Goal: Information Seeking & Learning: Learn about a topic

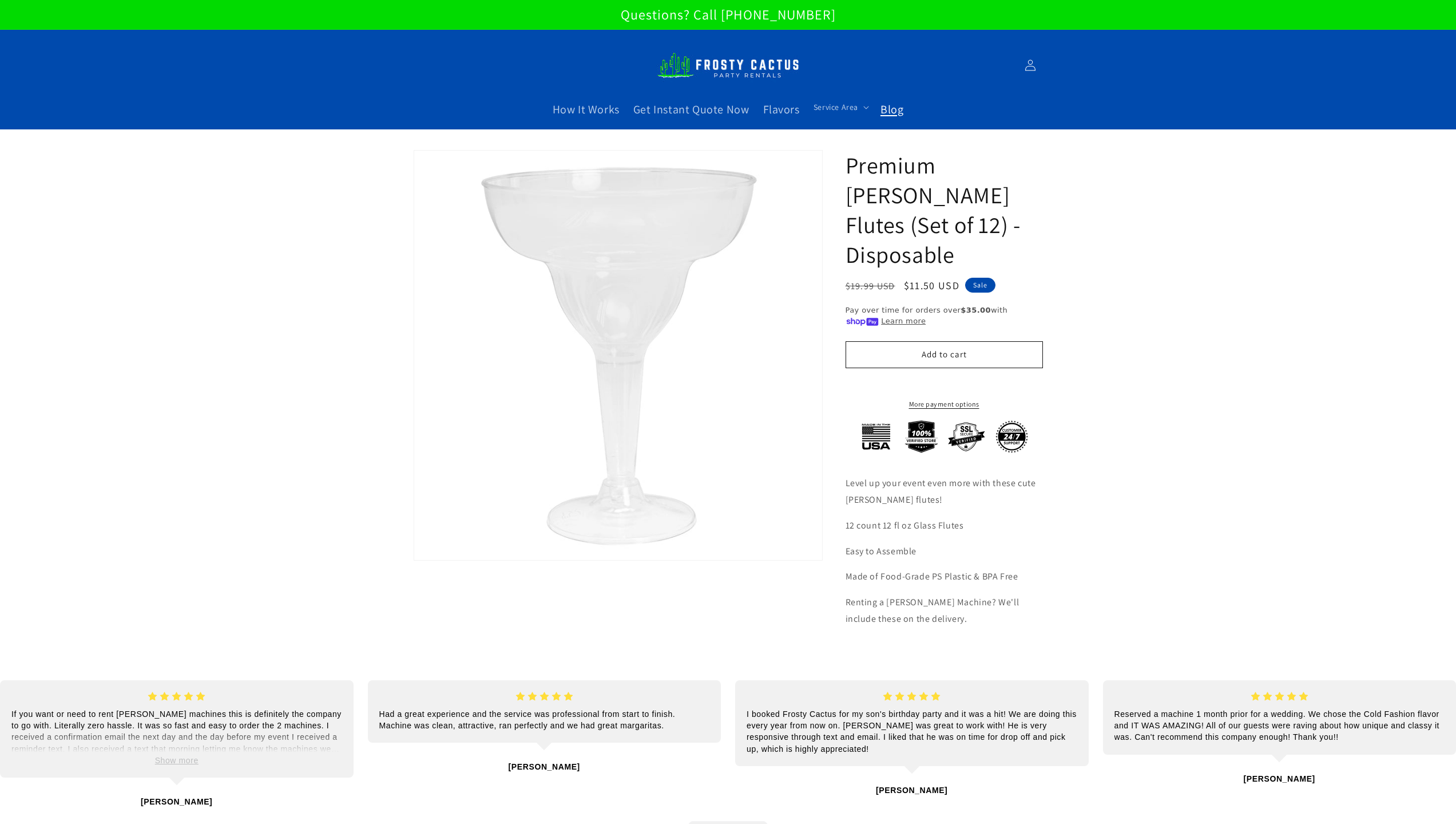
click at [905, 106] on link "Blog" at bounding box center [892, 109] width 37 height 29
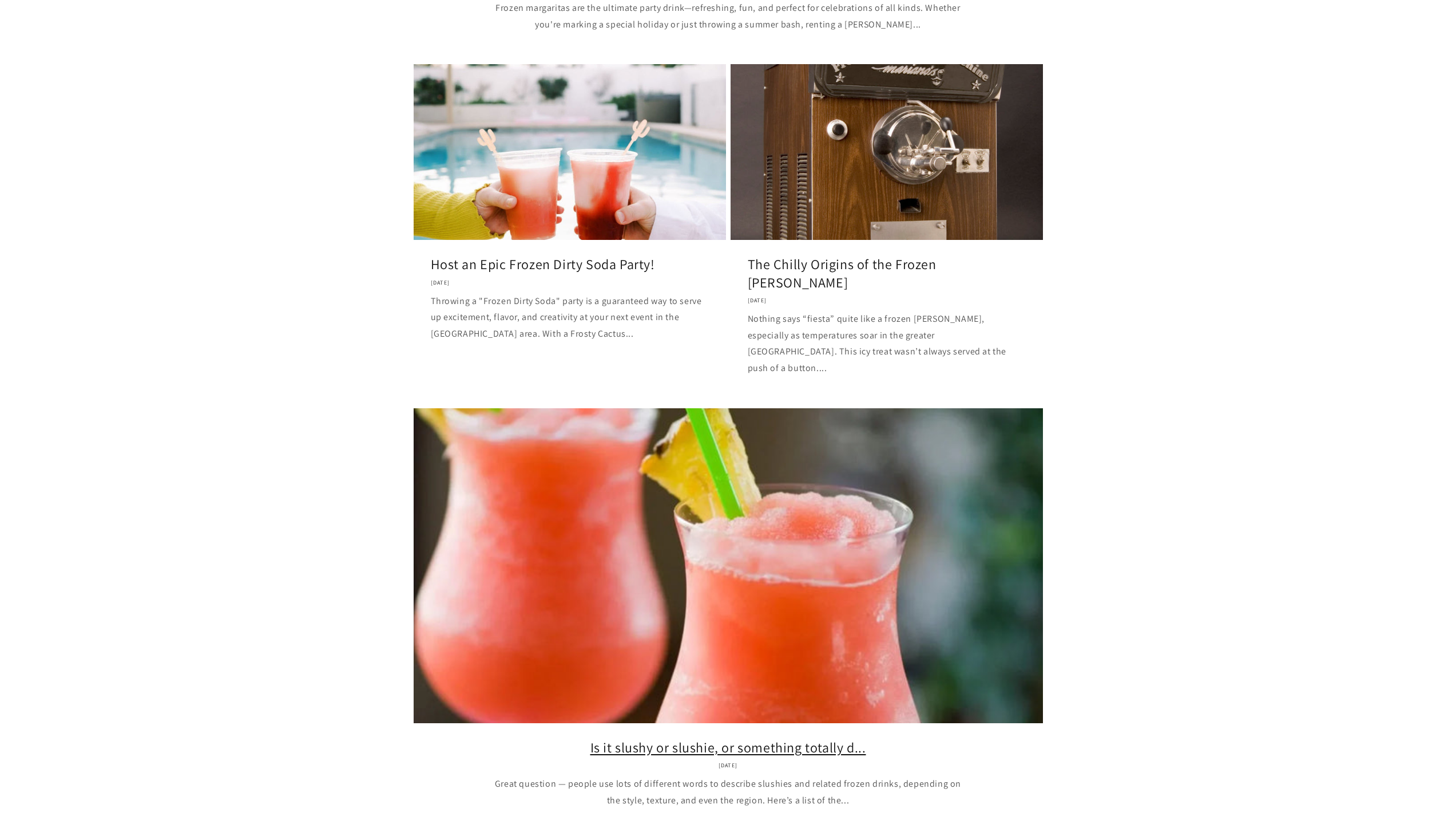
scroll to position [172, 0]
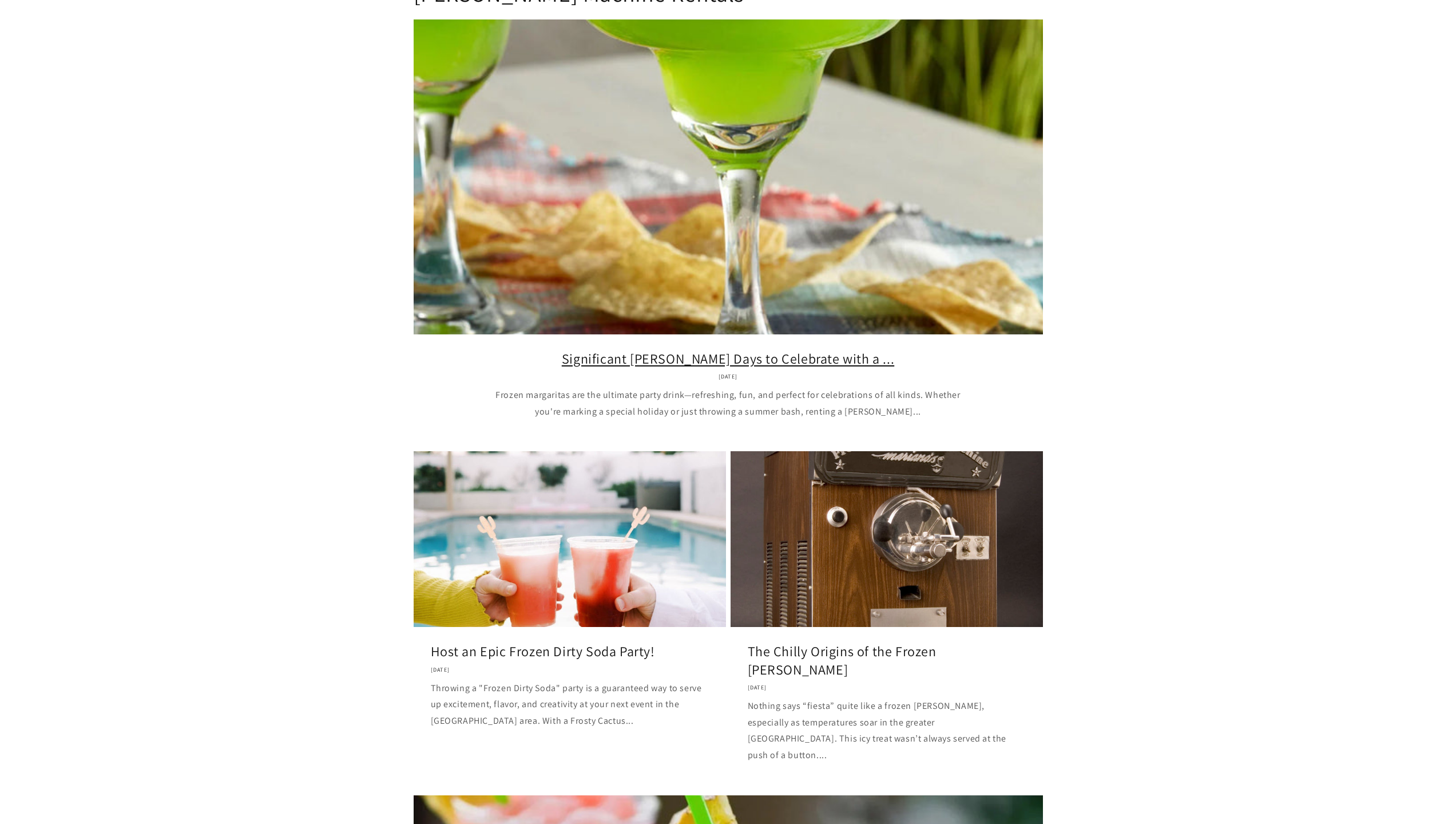
click at [708, 350] on link "Significant Margarita Days to Celebrate with a ..." at bounding box center [729, 358] width 595 height 18
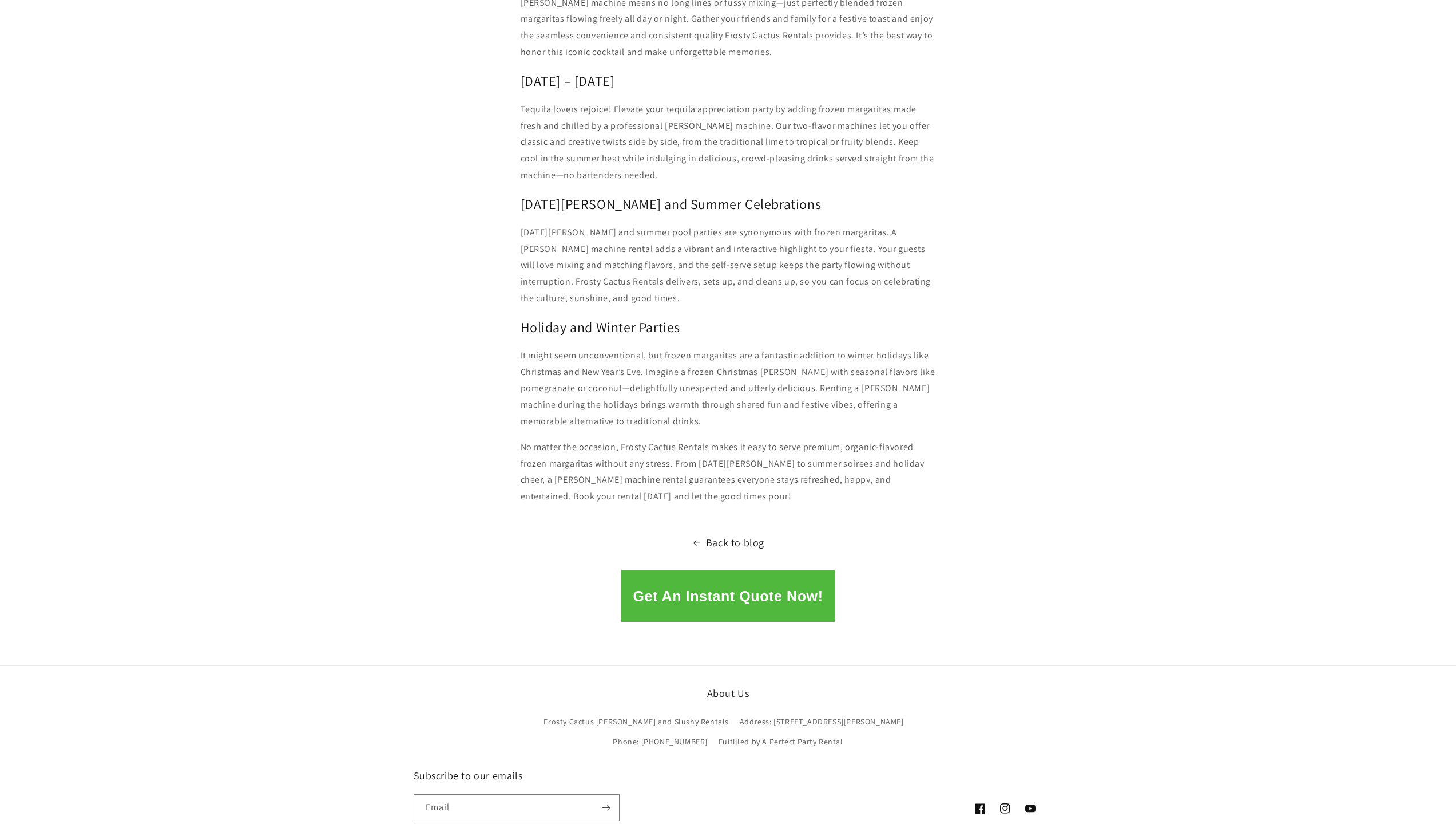
scroll to position [1250, 0]
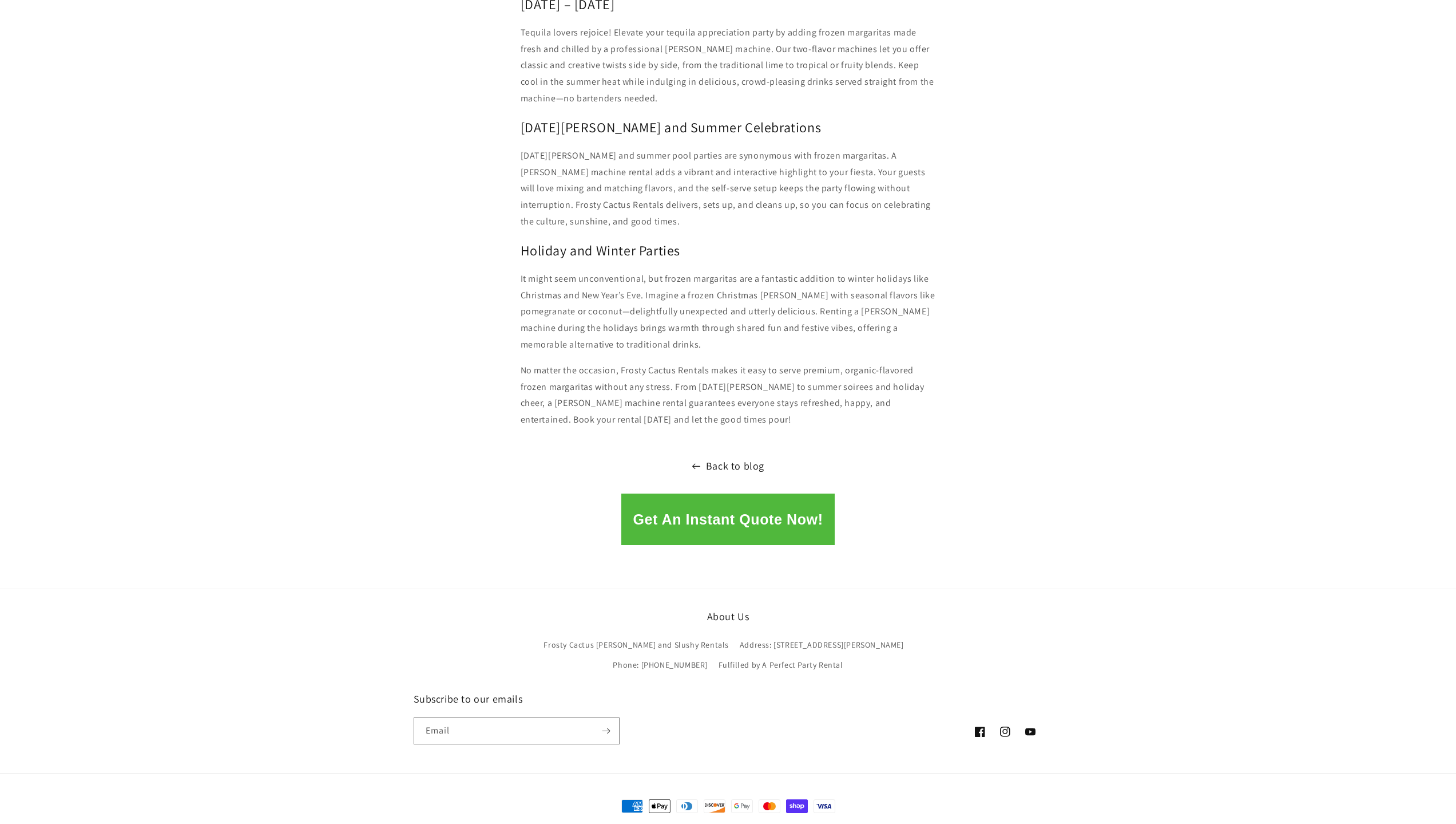
click at [728, 457] on link "Back to blog" at bounding box center [728, 466] width 1456 height 18
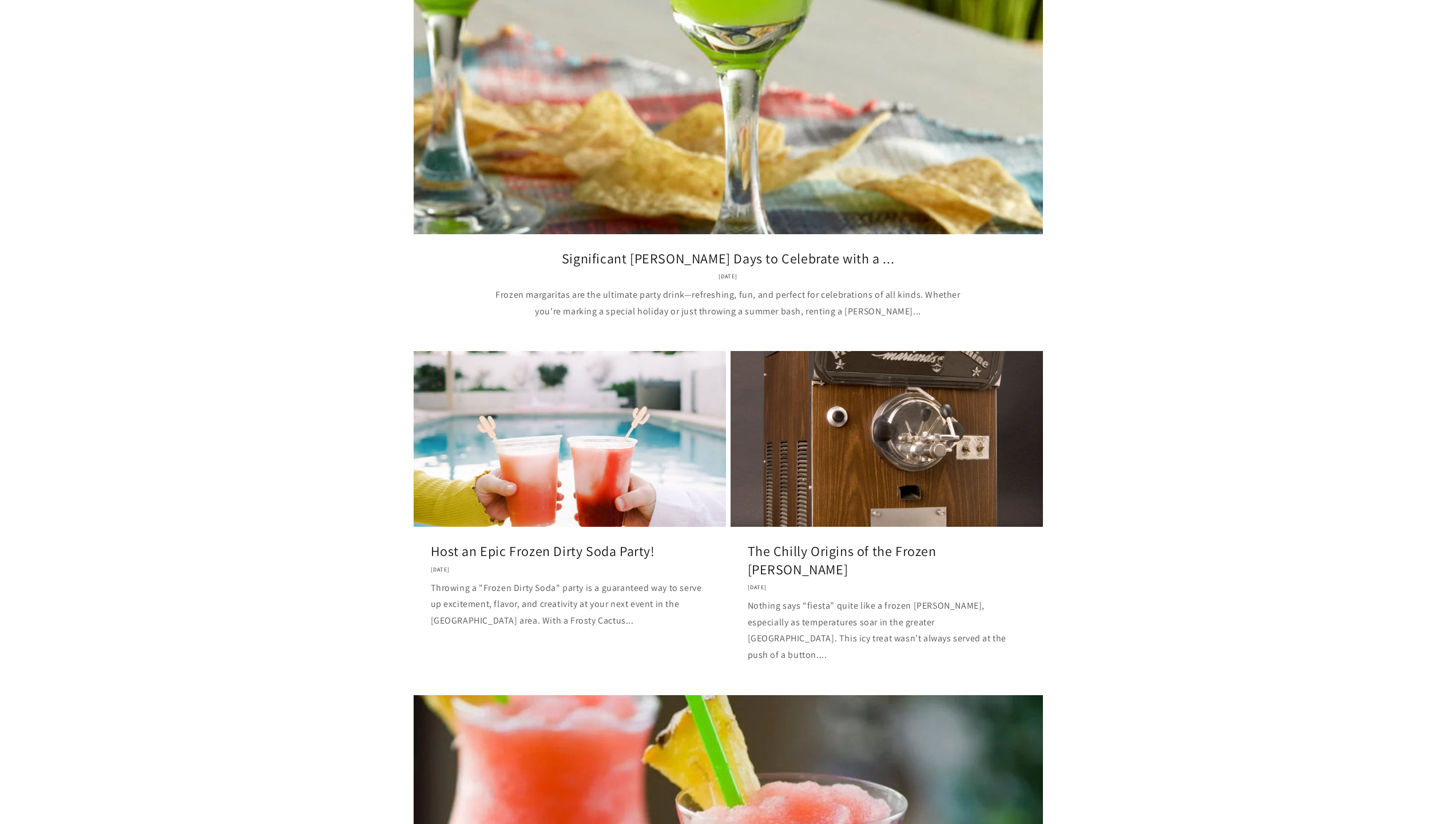
scroll to position [401, 0]
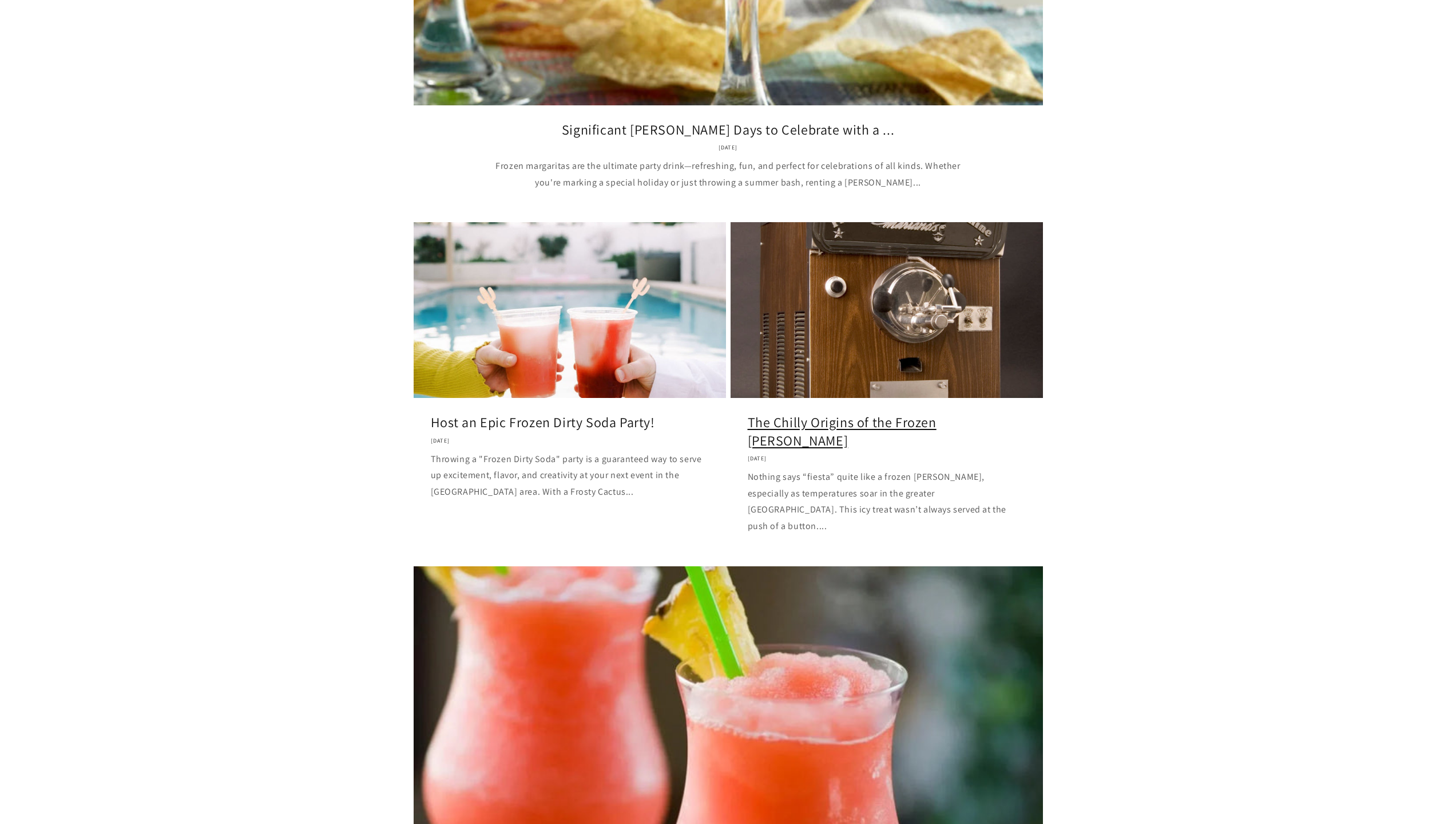
click at [904, 414] on link "The Chilly Origins of the Frozen [PERSON_NAME]" at bounding box center [887, 431] width 278 height 35
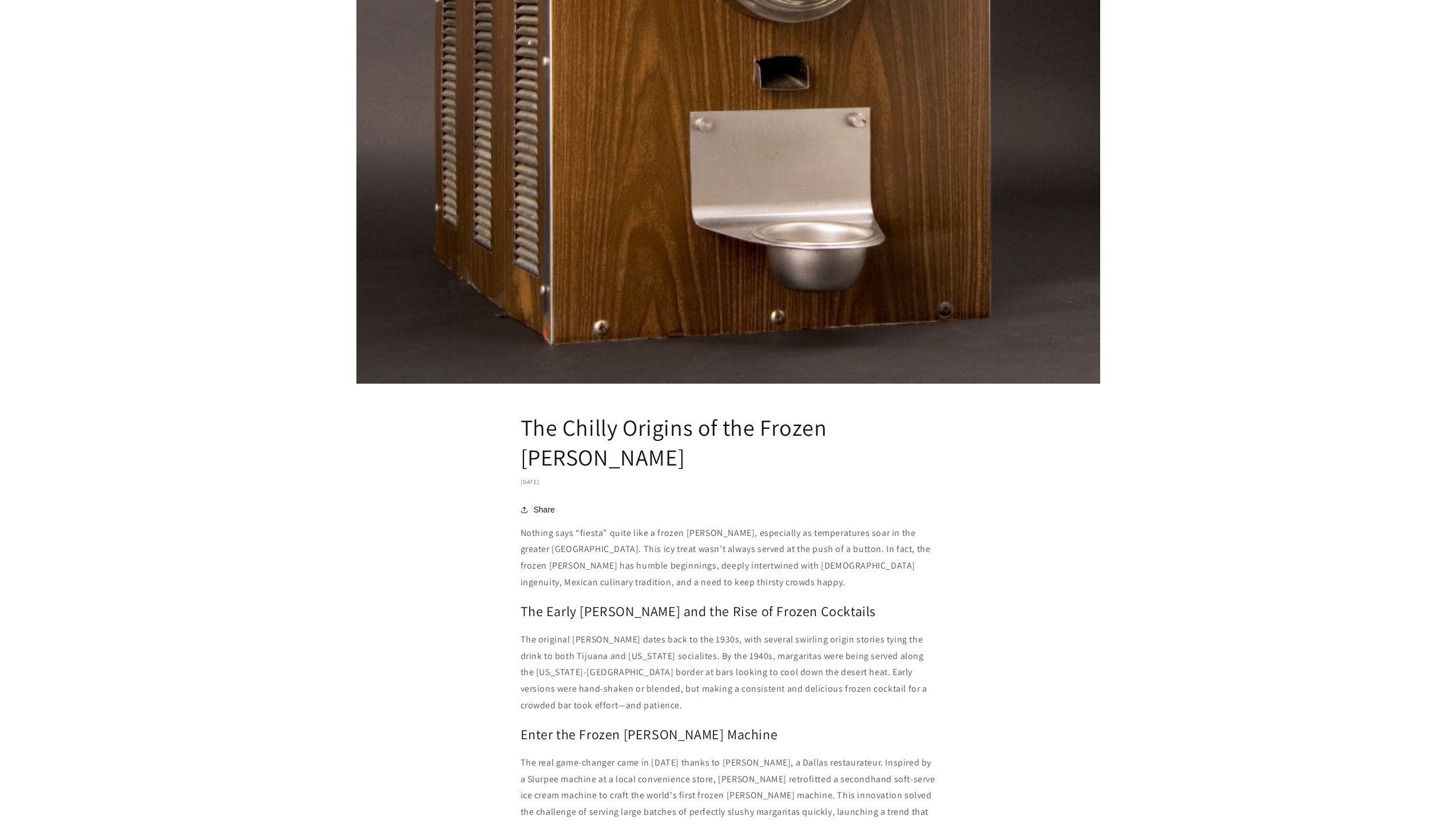
scroll to position [687, 0]
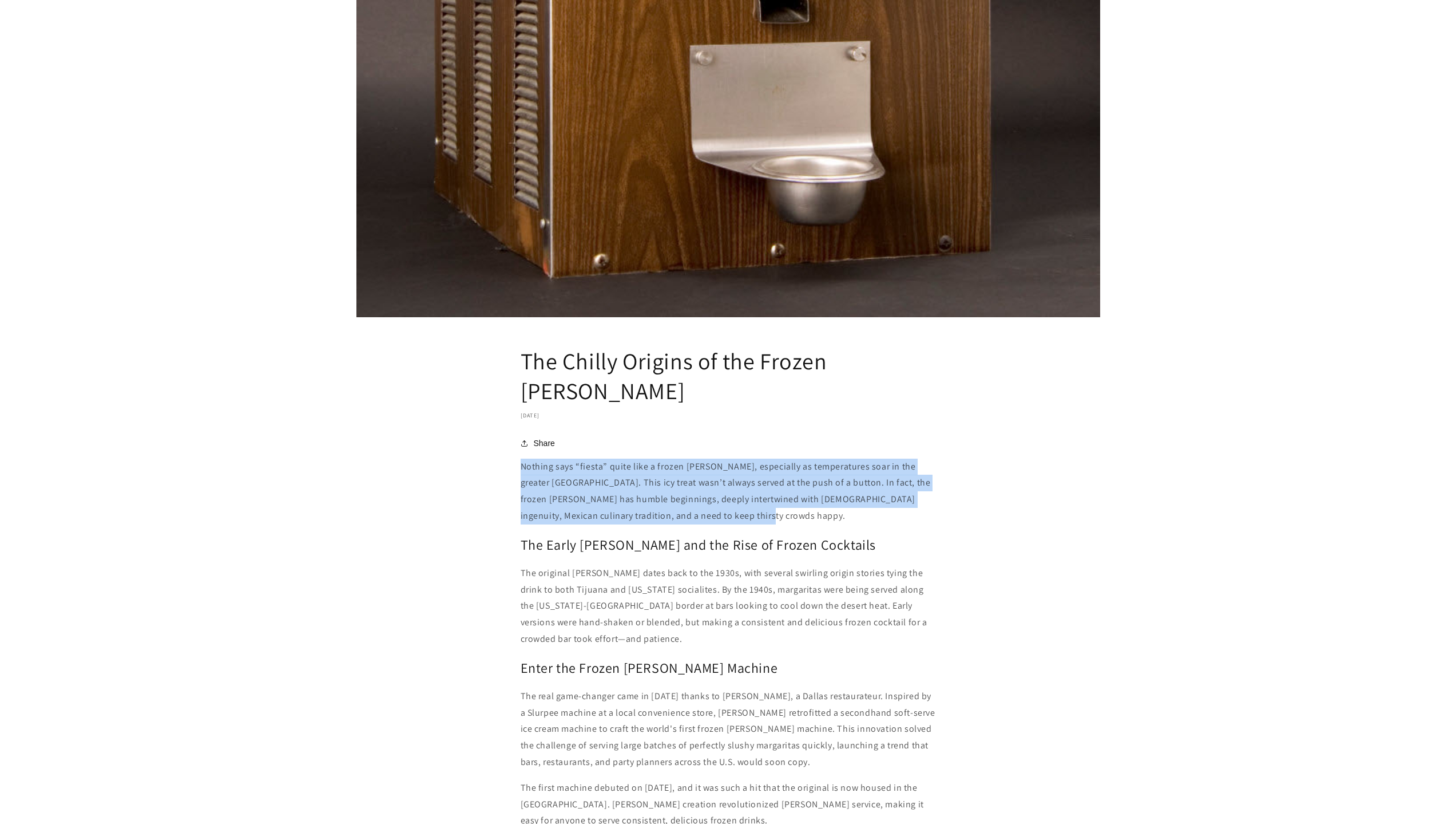
drag, startPoint x: 743, startPoint y: 485, endPoint x: 523, endPoint y: 434, distance: 225.8
click at [523, 459] on p "Nothing says “fiesta” quite like a frozen margarita, especially as temperatures…" at bounding box center [728, 492] width 416 height 66
click at [1182, 502] on article "The Chilly Origins of the Frozen Margarita September 24, 2025 Share Share https…" at bounding box center [728, 408] width 1456 height 1932
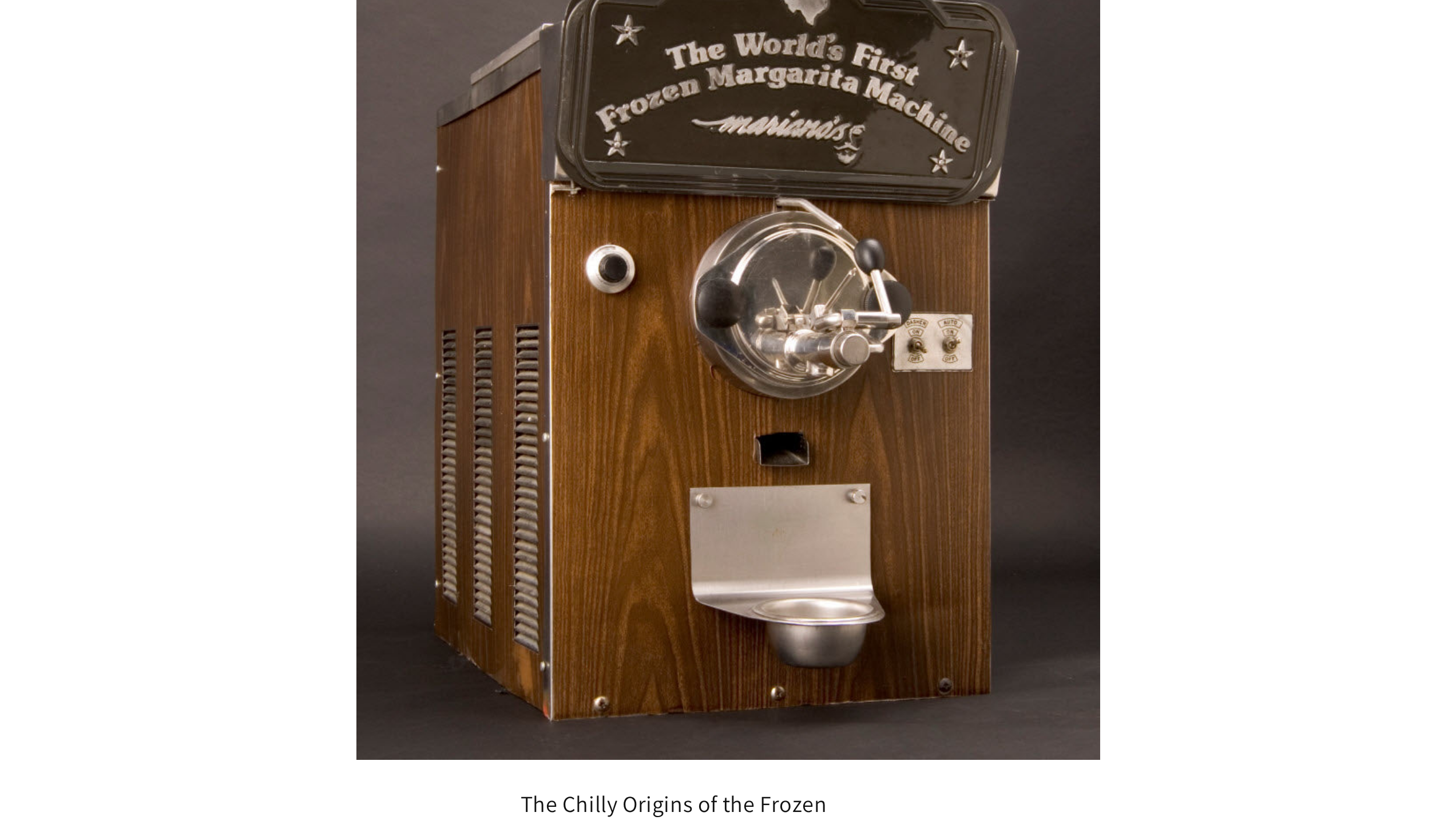
scroll to position [57, 0]
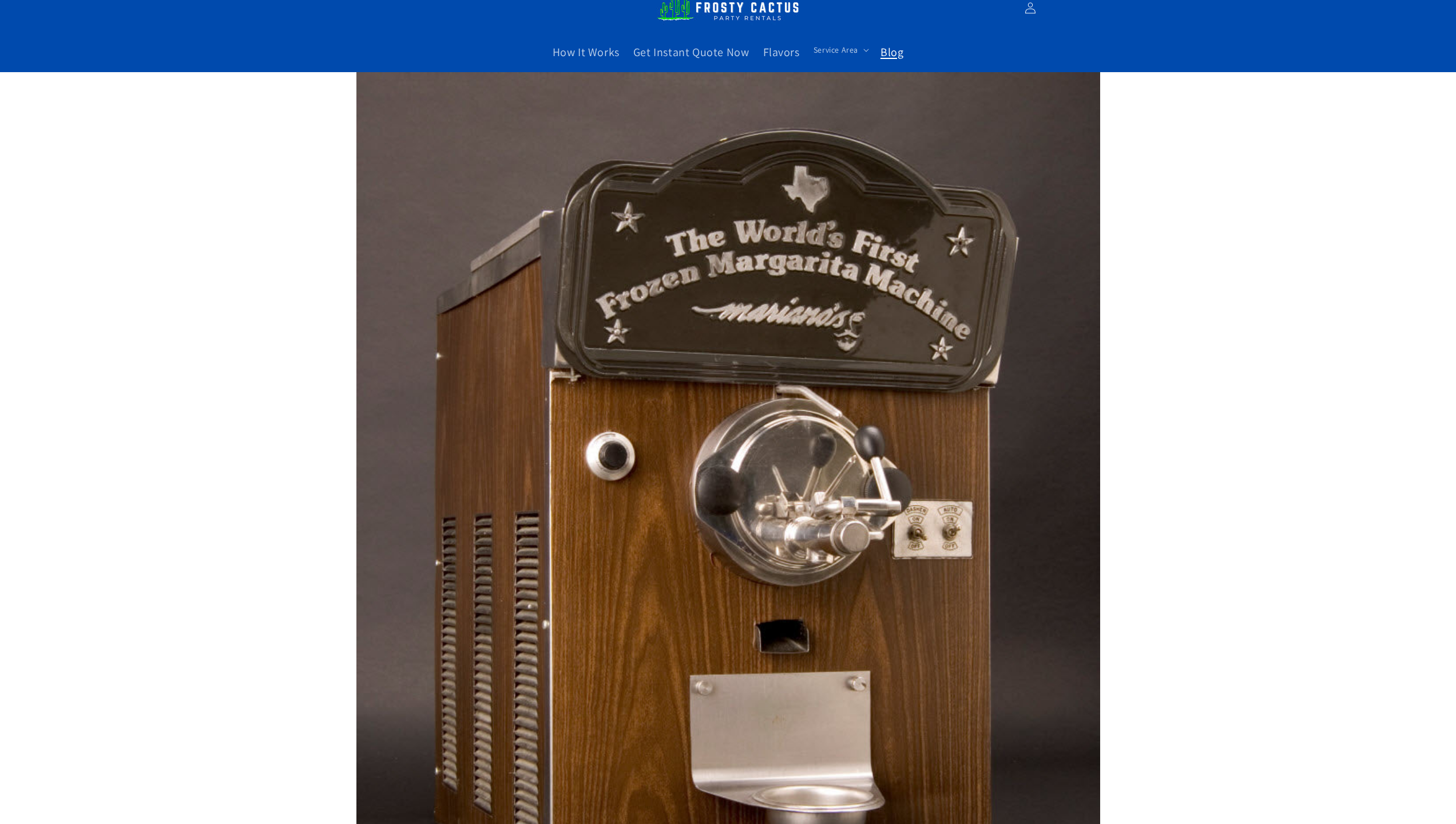
click at [888, 54] on span "Blog" at bounding box center [892, 52] width 23 height 15
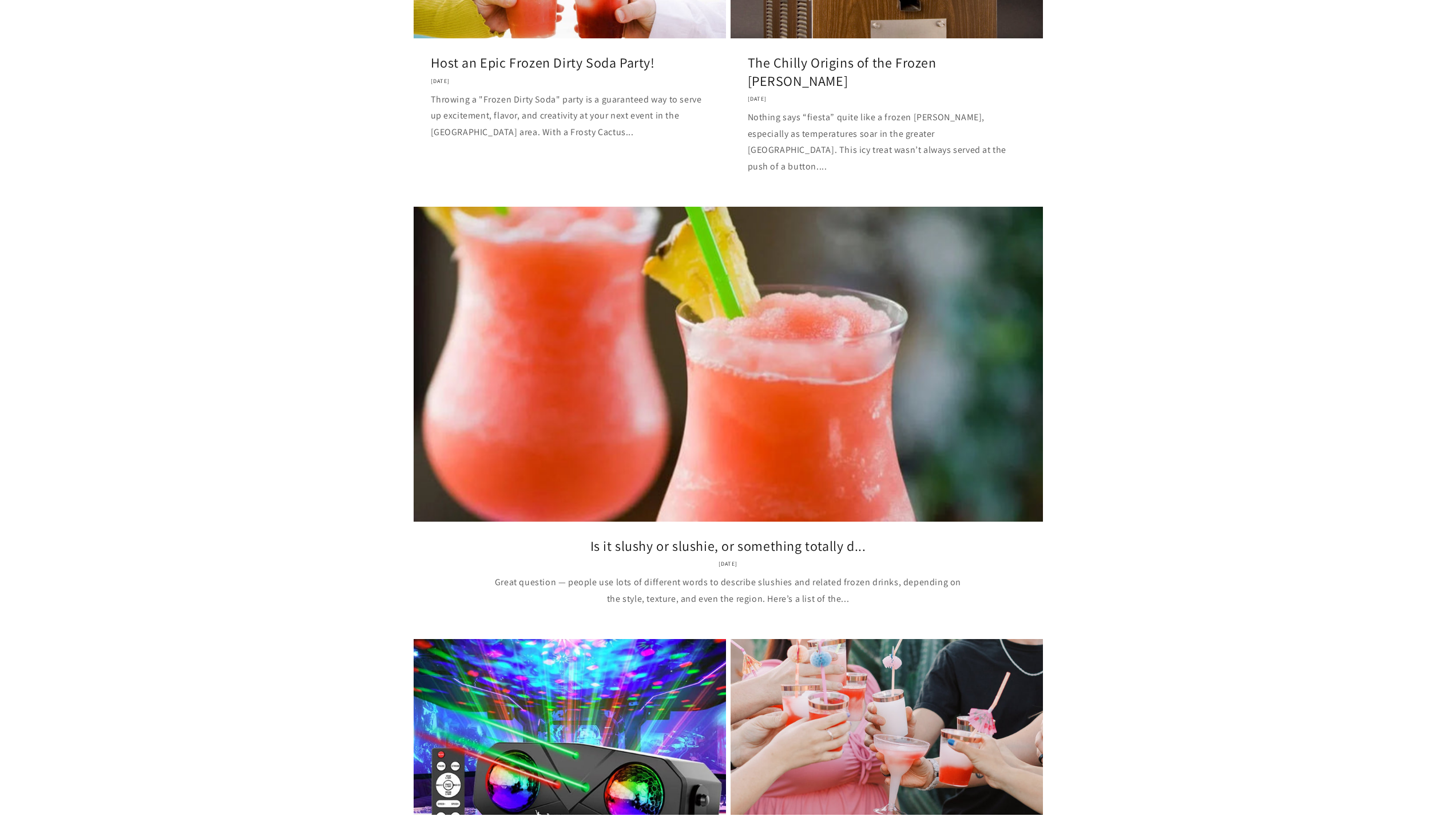
scroll to position [916, 0]
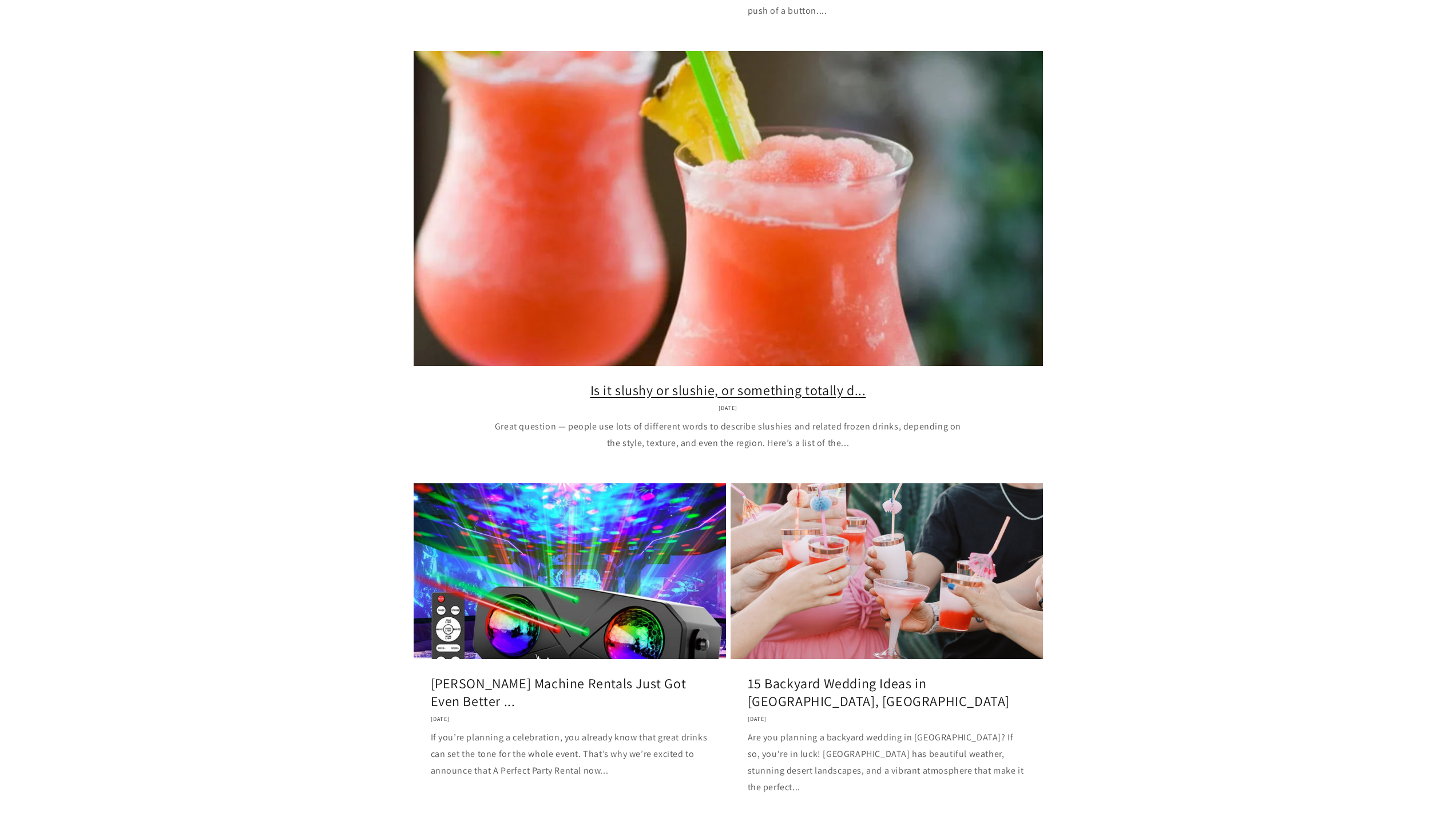
click at [815, 382] on link "Is it slushy or slushie, or something totally d..." at bounding box center [729, 390] width 595 height 18
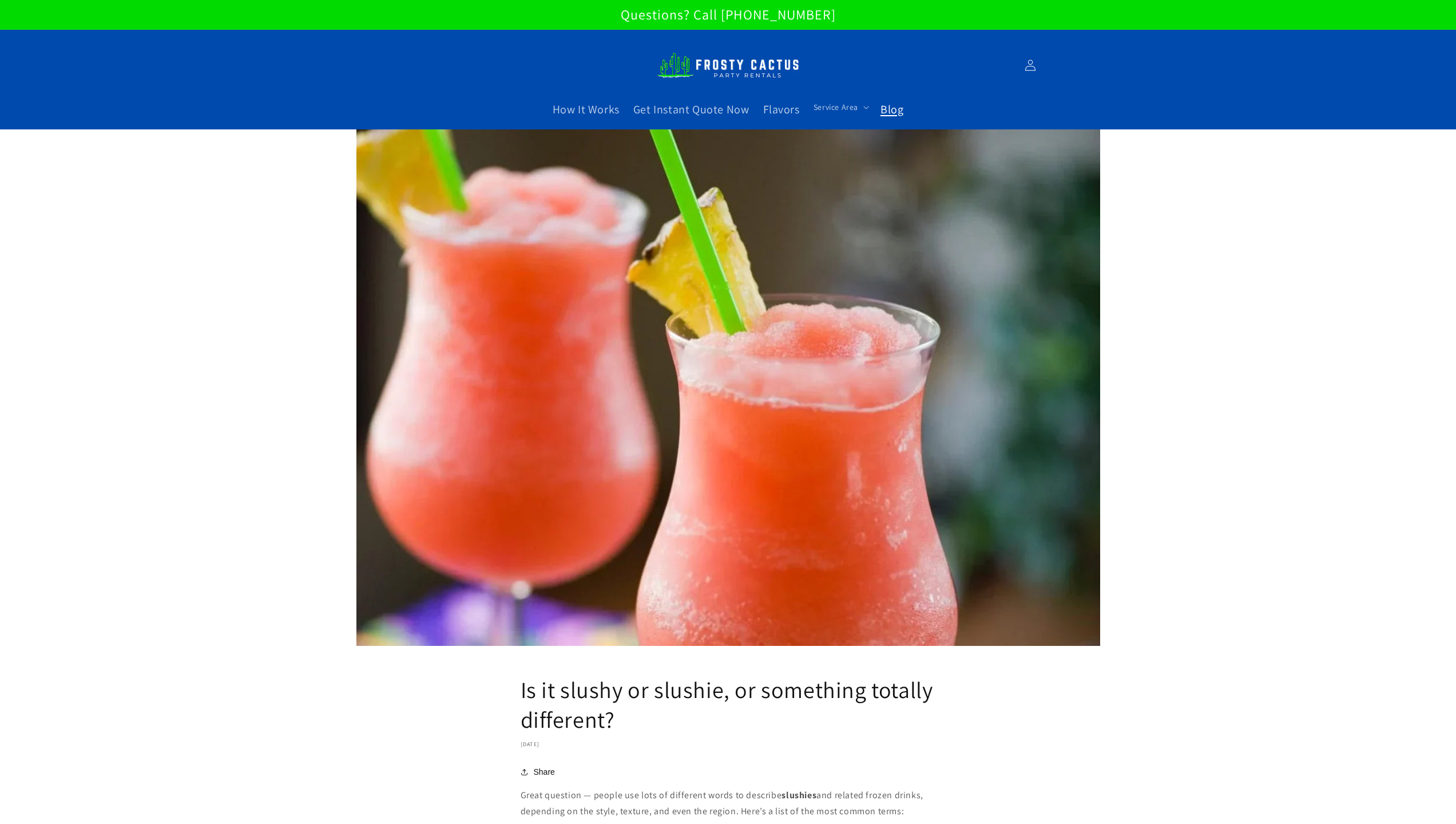
click at [882, 117] on link "Blog" at bounding box center [892, 109] width 37 height 29
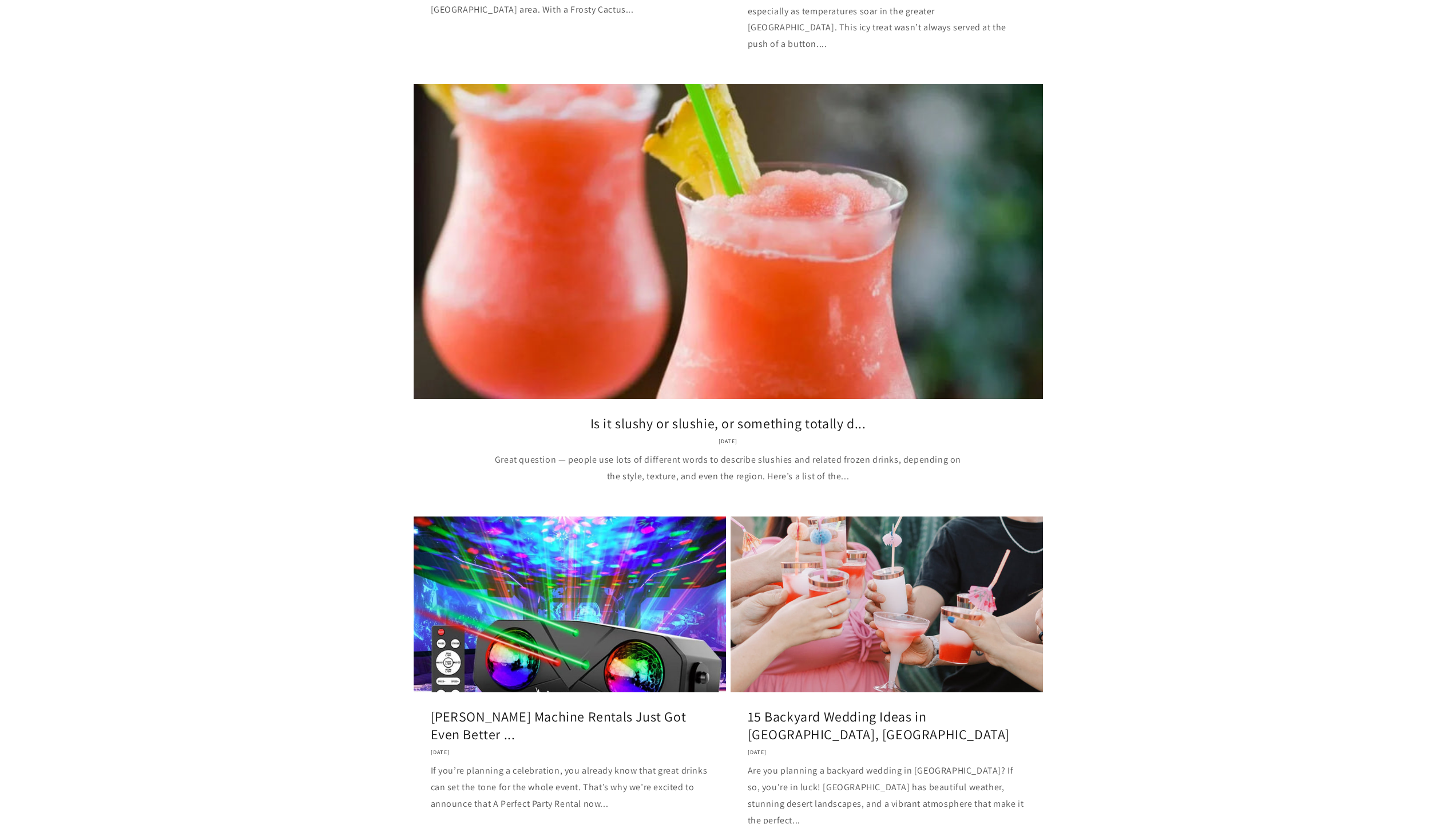
scroll to position [1088, 0]
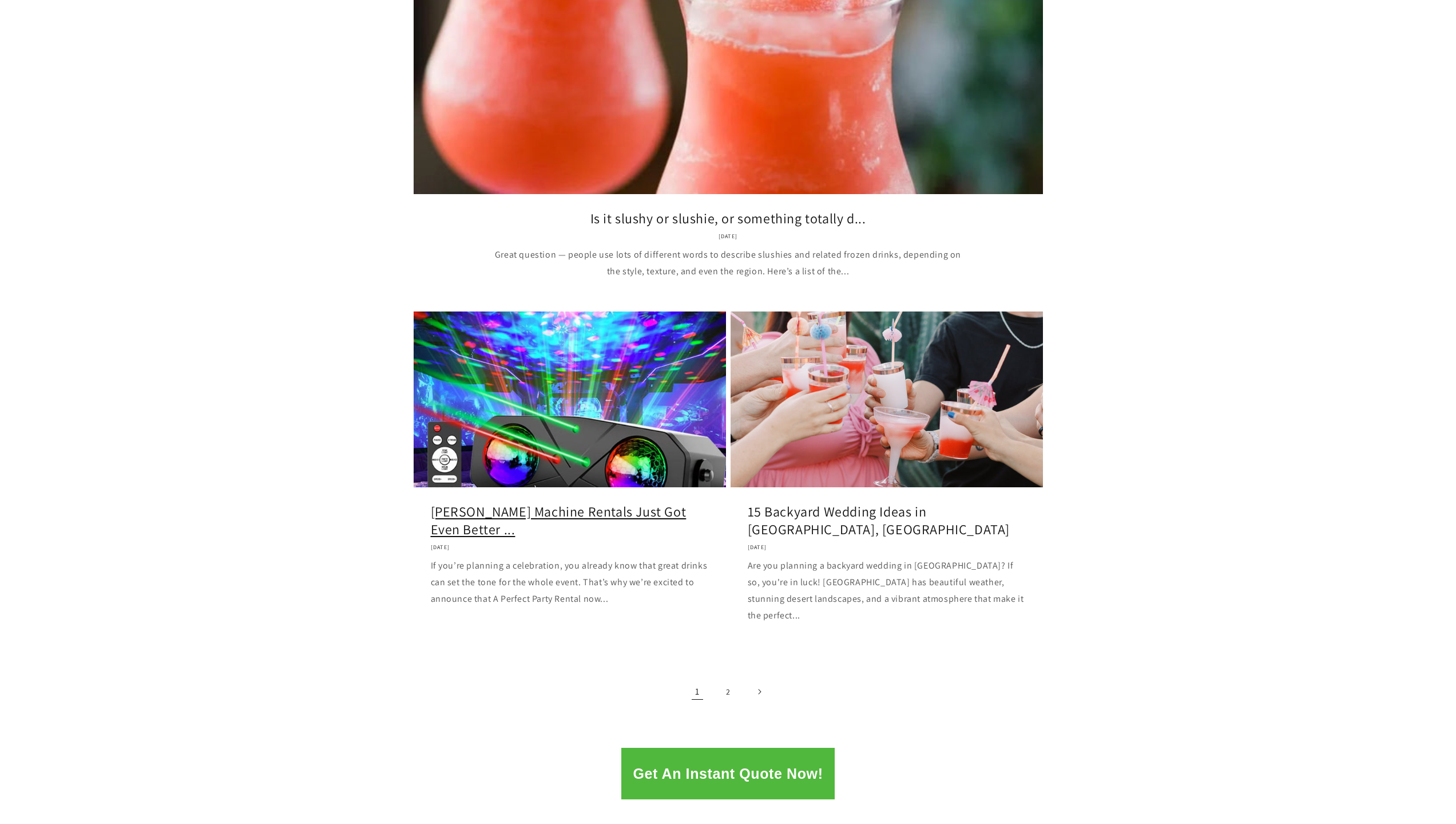
click at [636, 502] on link "[PERSON_NAME] Machine Rentals Just Got Even Better ..." at bounding box center [570, 520] width 278 height 35
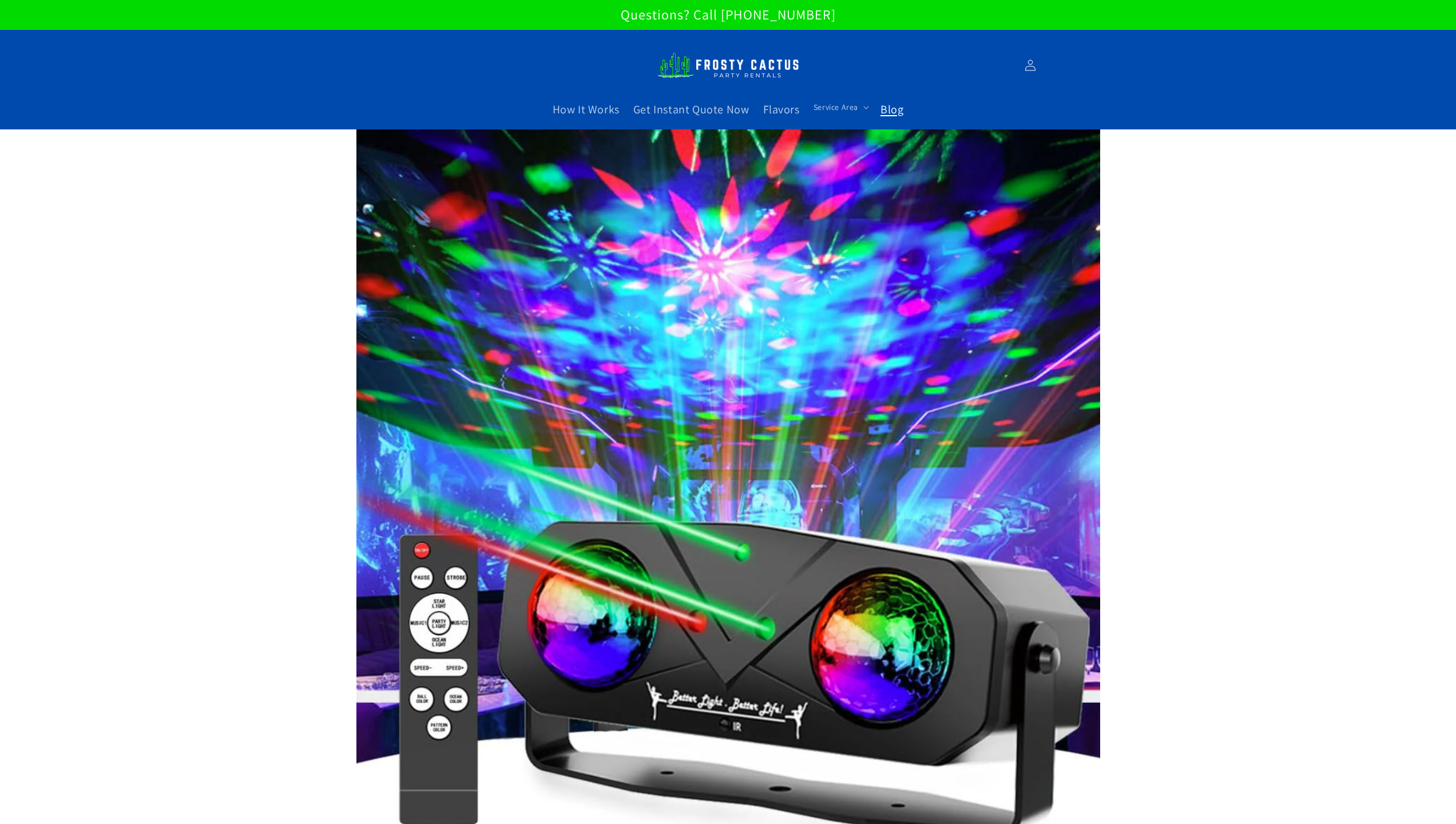
click at [895, 112] on span "Blog" at bounding box center [892, 109] width 23 height 15
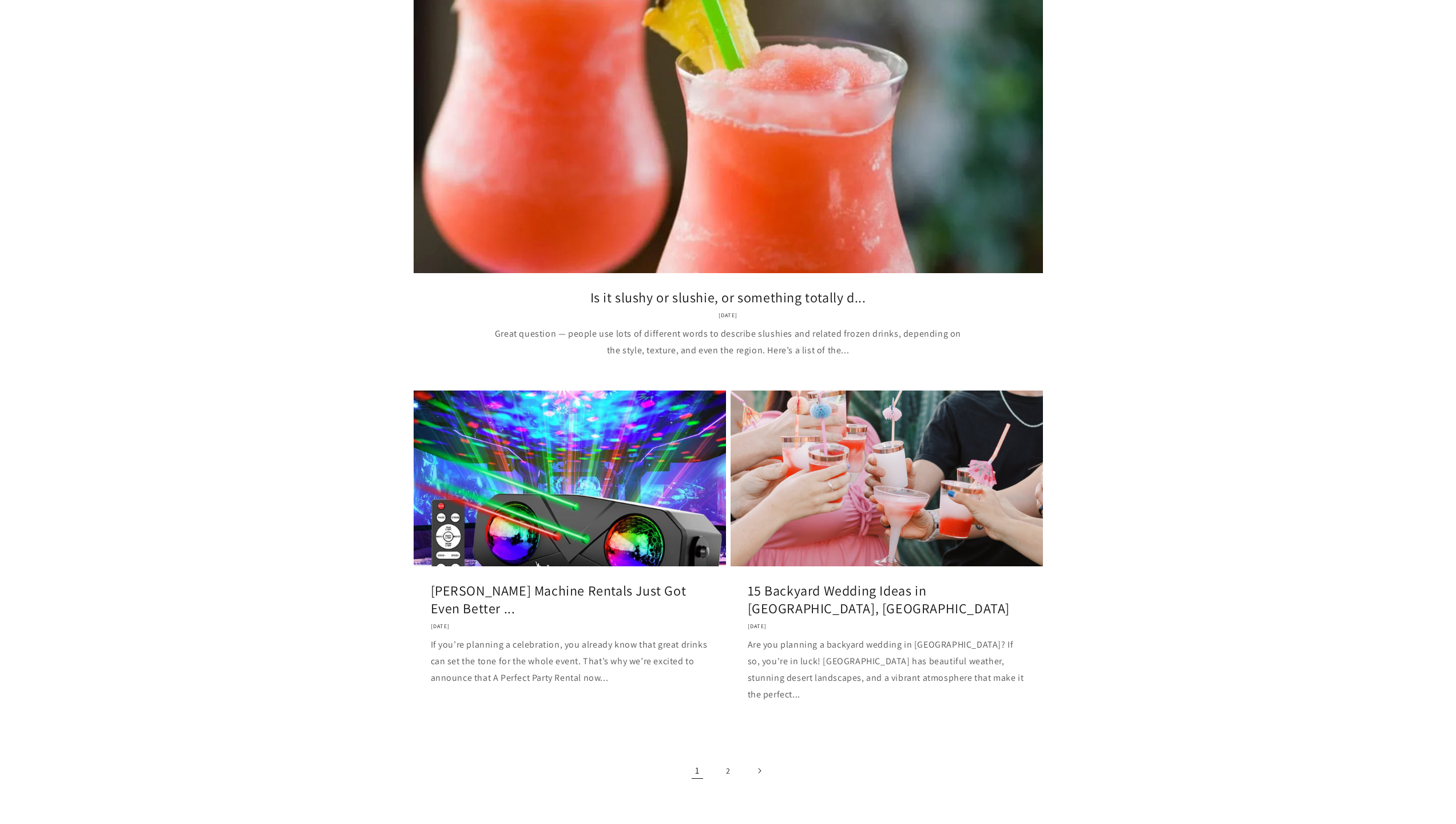
scroll to position [1321, 0]
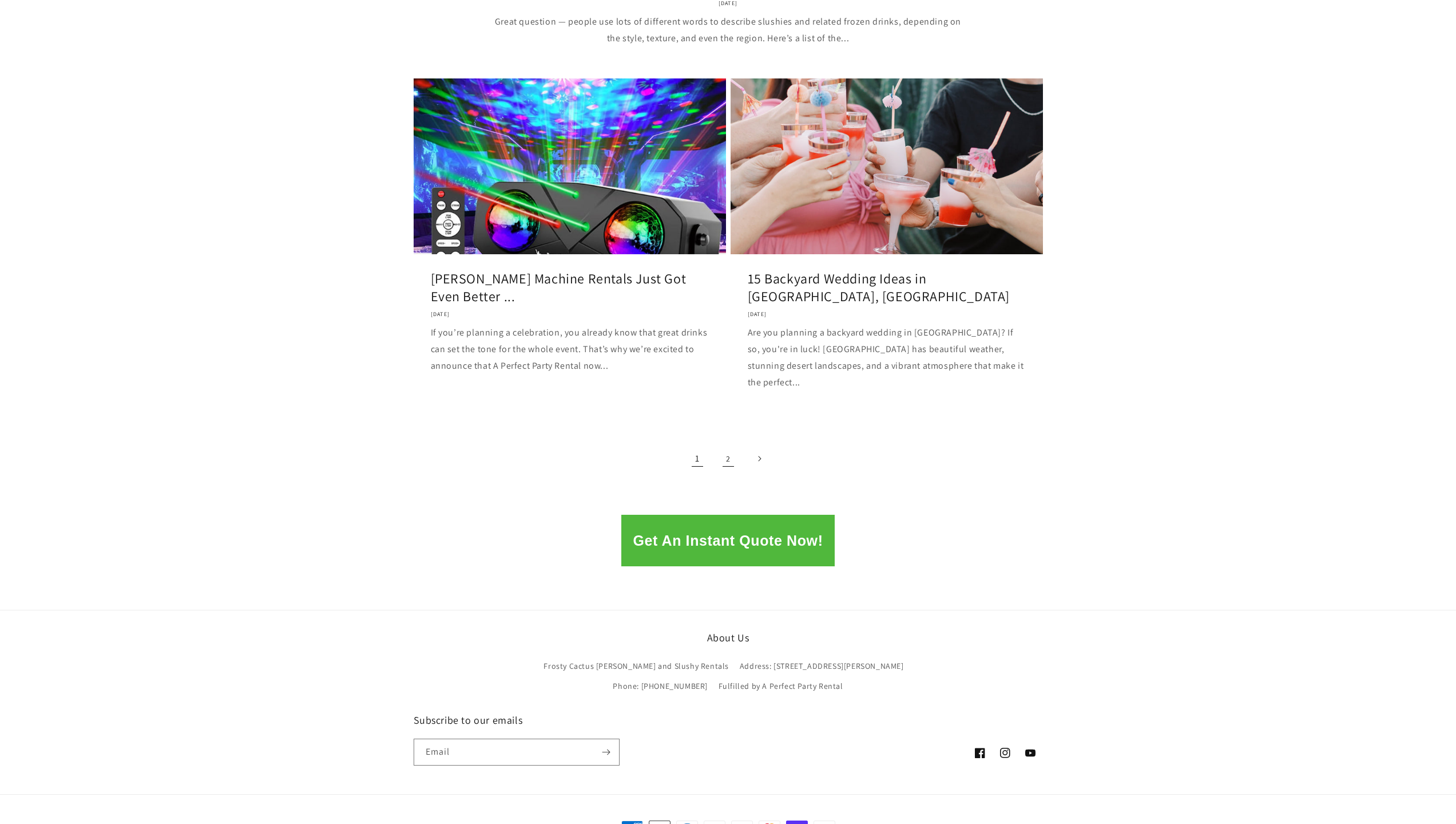
click at [727, 446] on link "2" at bounding box center [728, 458] width 25 height 25
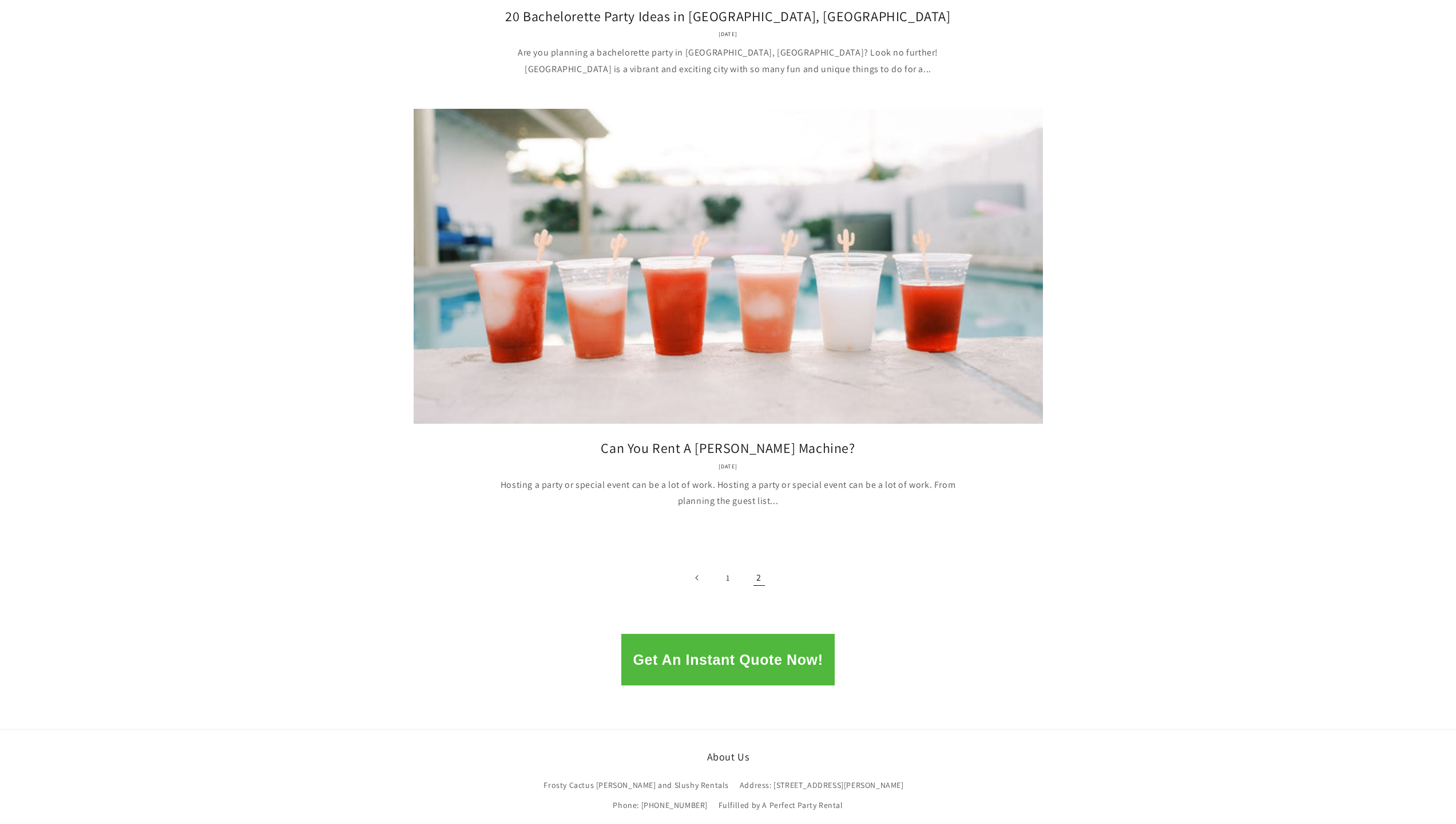
scroll to position [515, 0]
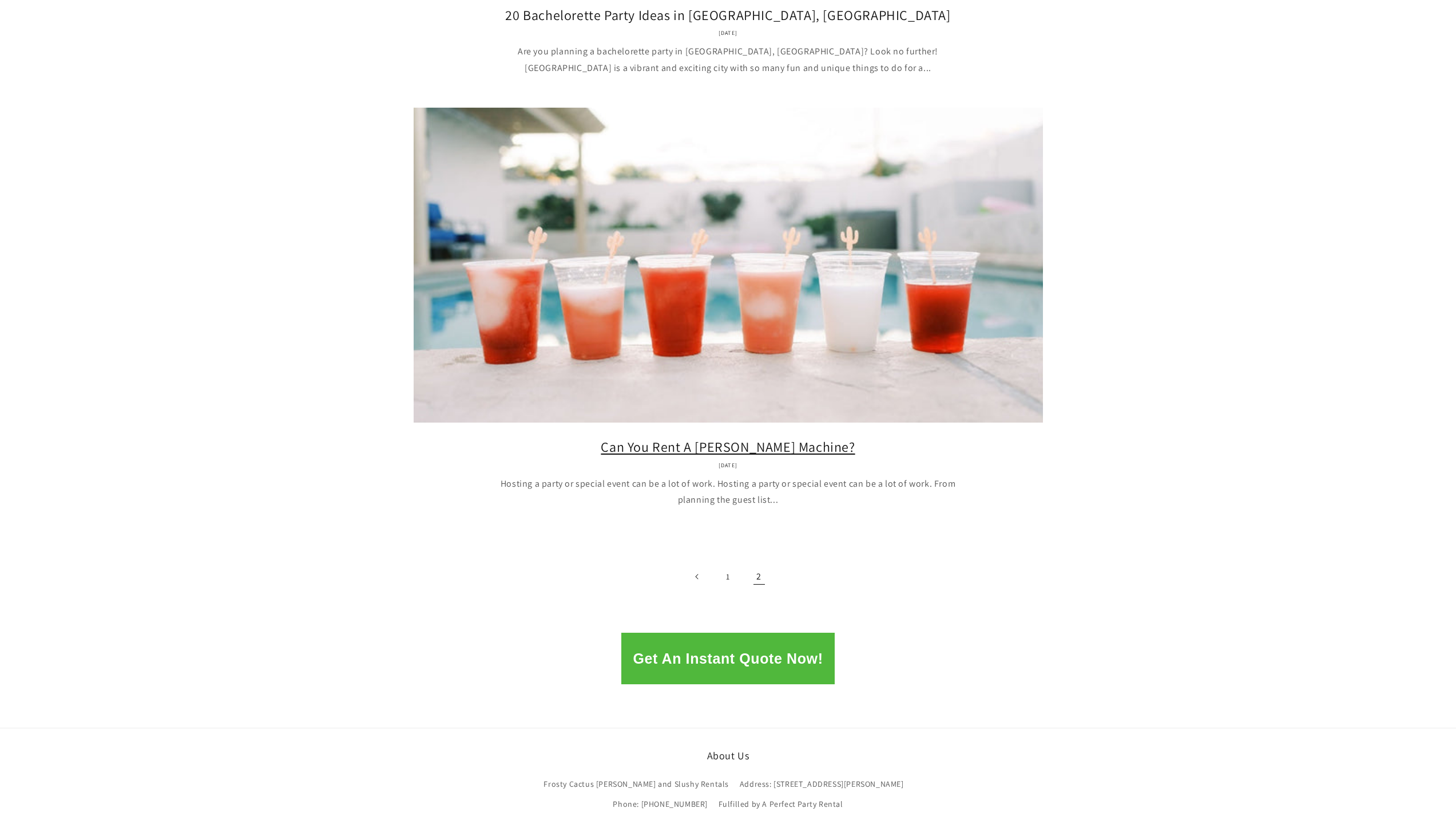
click at [899, 438] on link "Can You Rent A Margarita Machine?" at bounding box center [729, 447] width 595 height 18
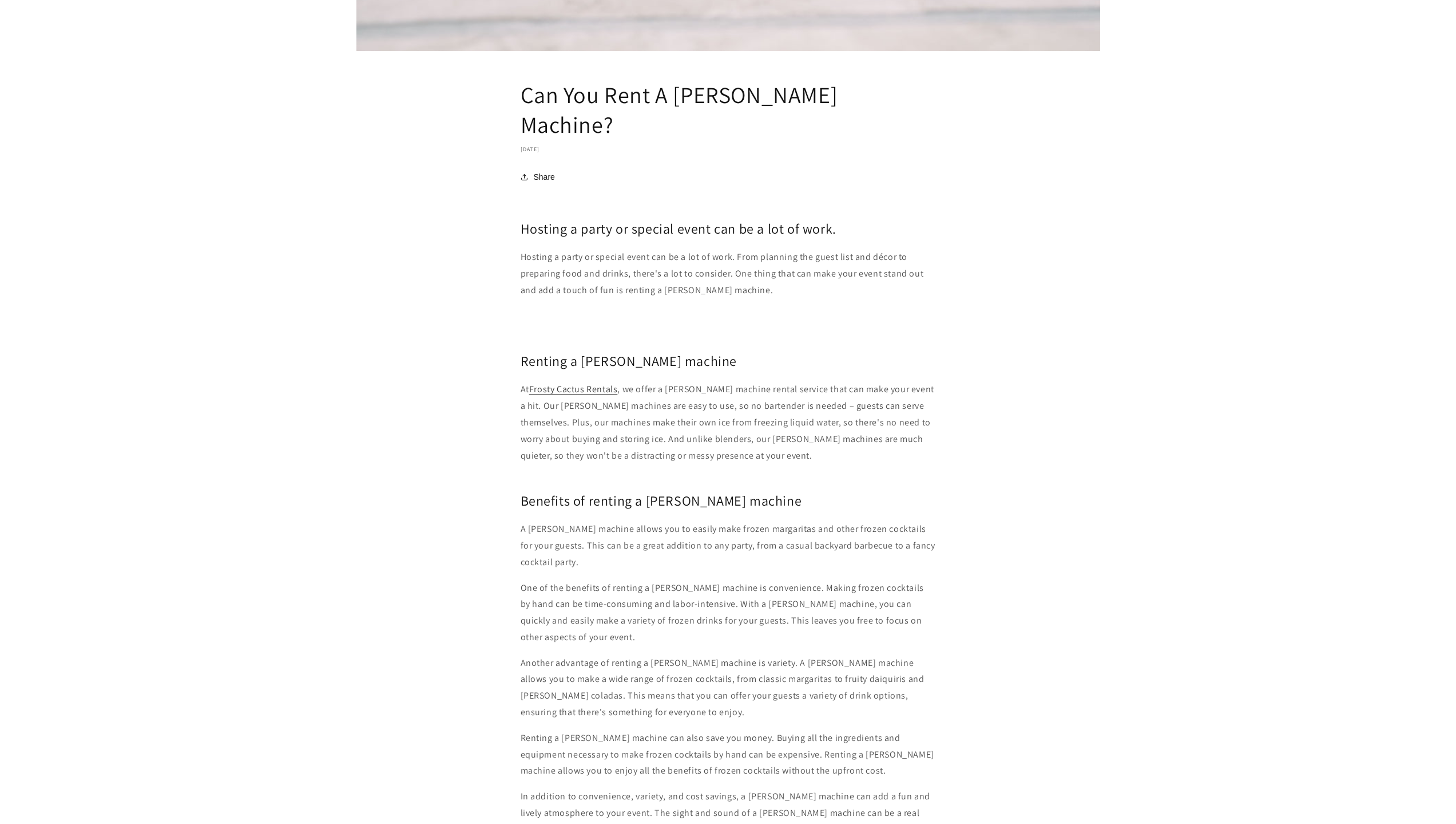
scroll to position [744, 0]
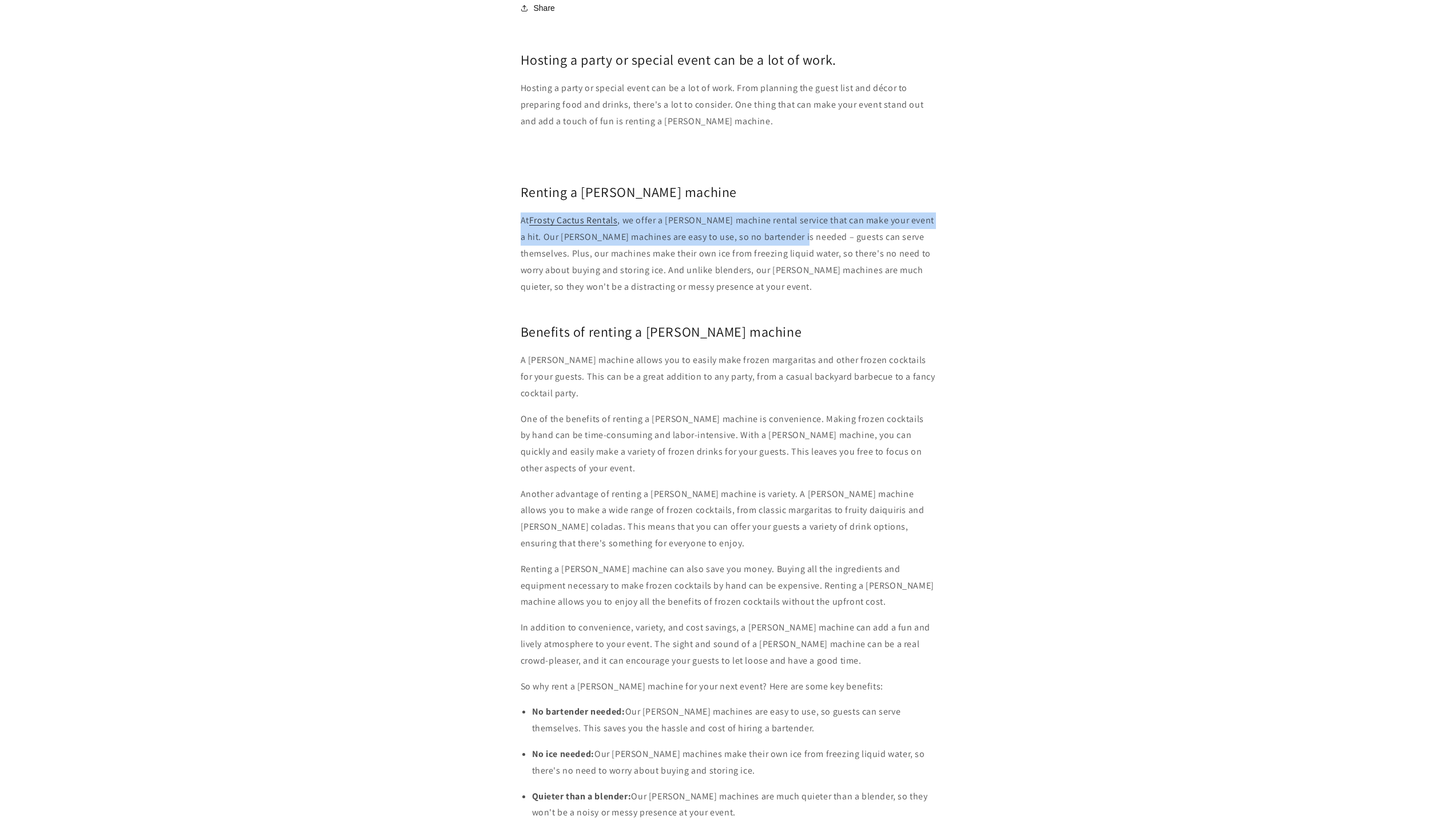
drag, startPoint x: 519, startPoint y: 191, endPoint x: 791, endPoint y: 205, distance: 272.4
click at [791, 205] on article "Can You Rent A Margarita Machine? December 11, 2022 Share Share https://frostyc…" at bounding box center [728, 293] width 1456 height 1816
copy p "At Frosty Cactus Rentals , we offer a margarita machine rental service that can…"
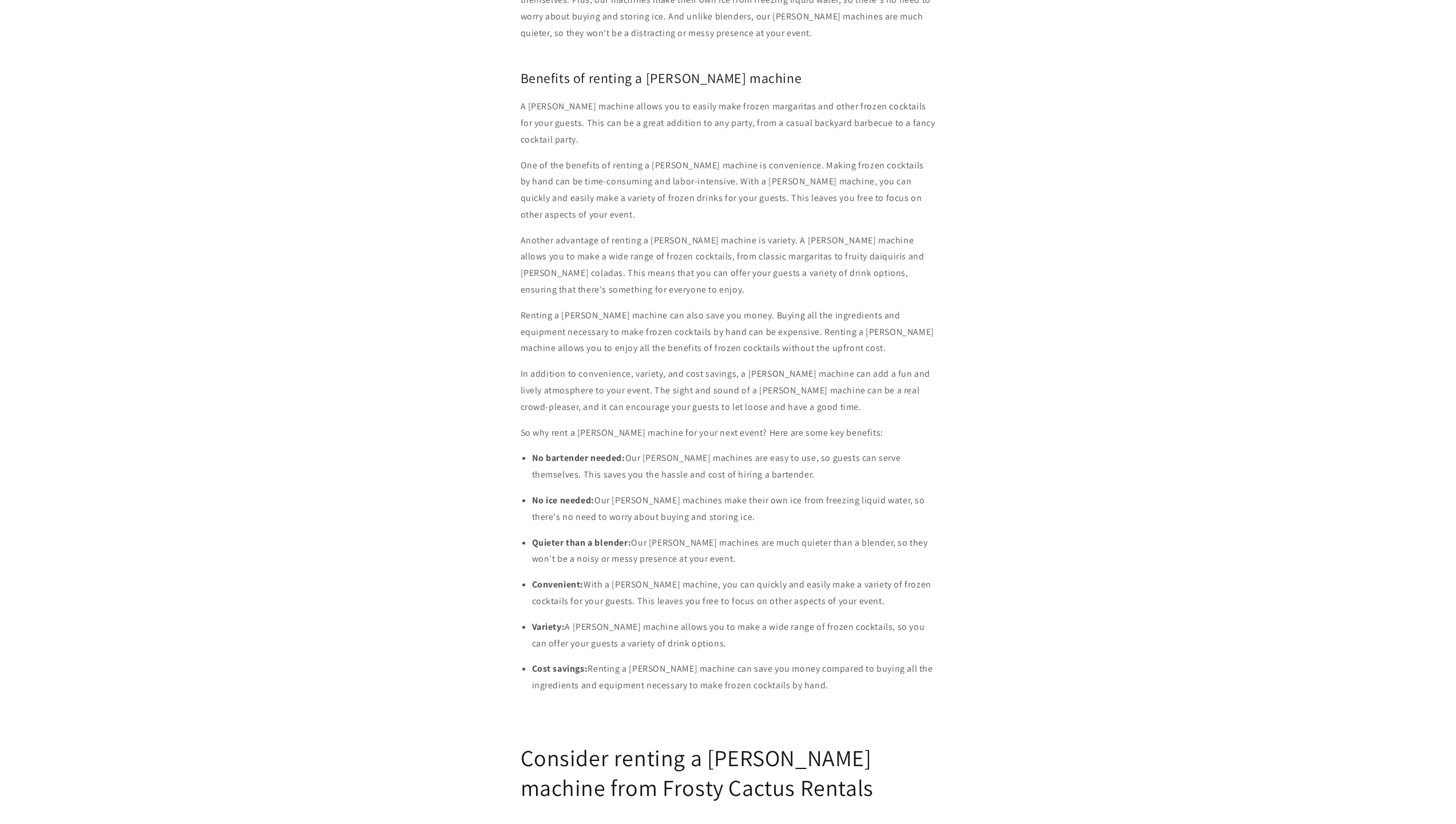
scroll to position [1260, 0]
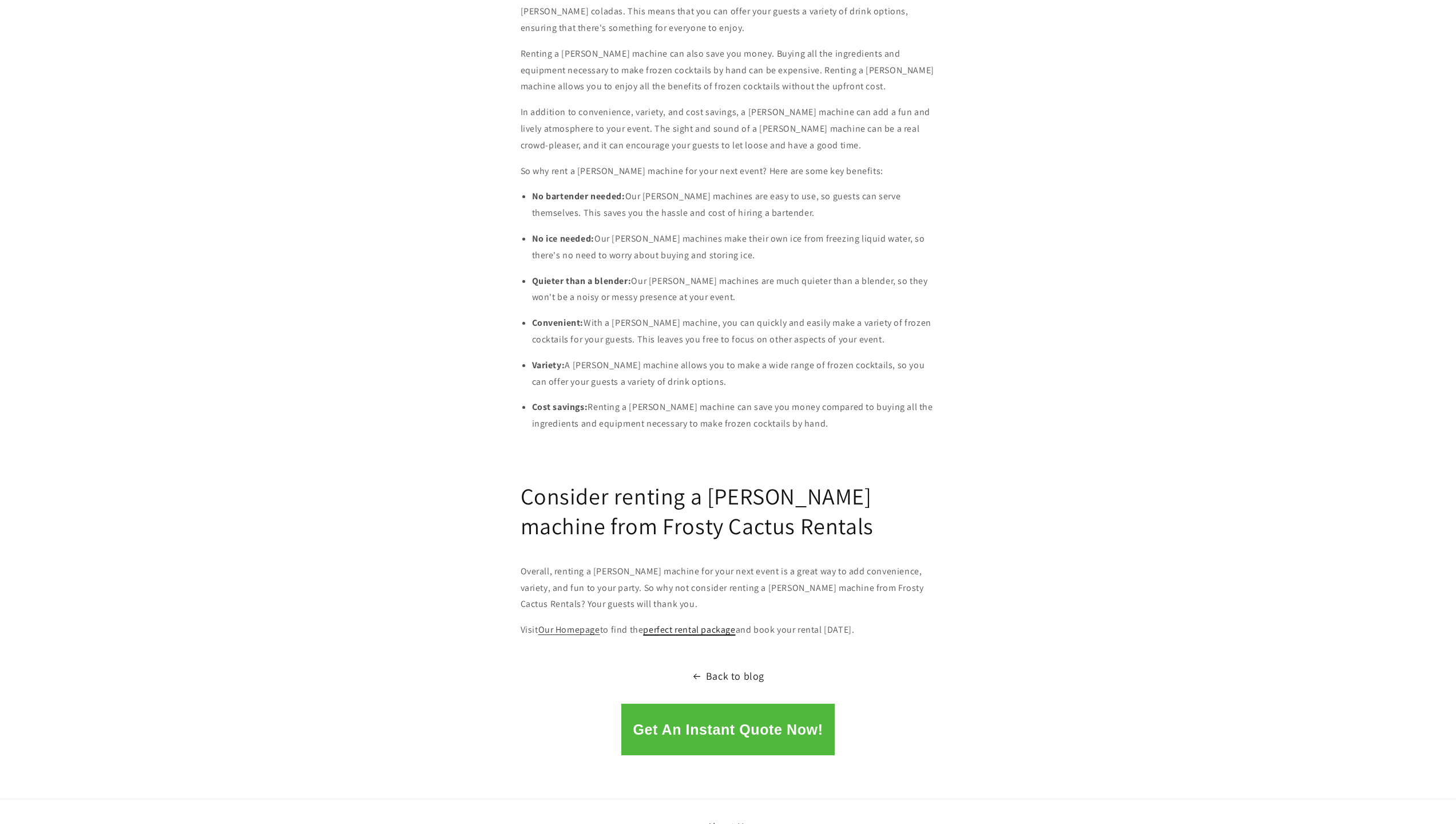
click at [680, 623] on link "perfect rental package" at bounding box center [689, 629] width 92 height 12
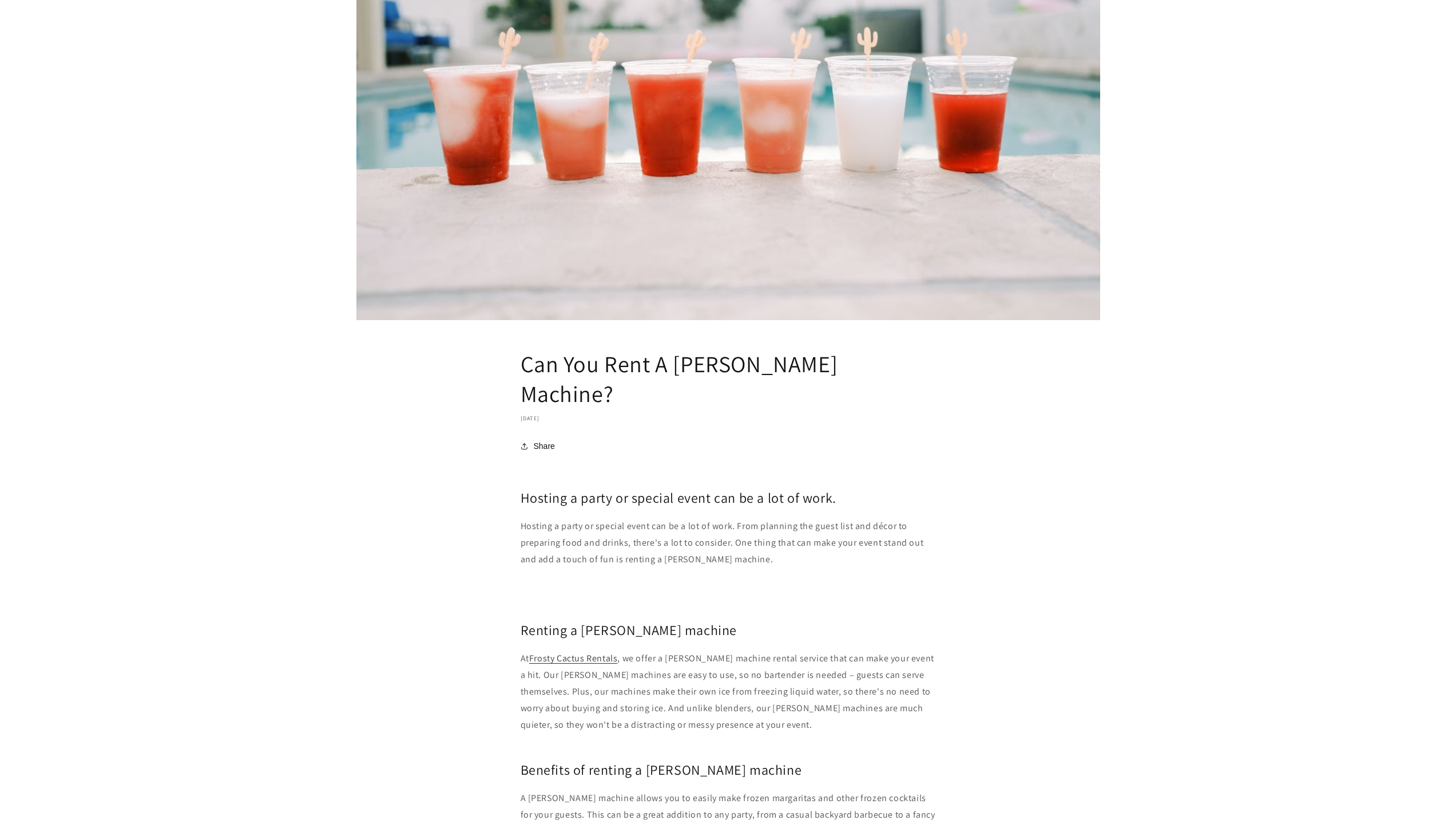
scroll to position [0, 0]
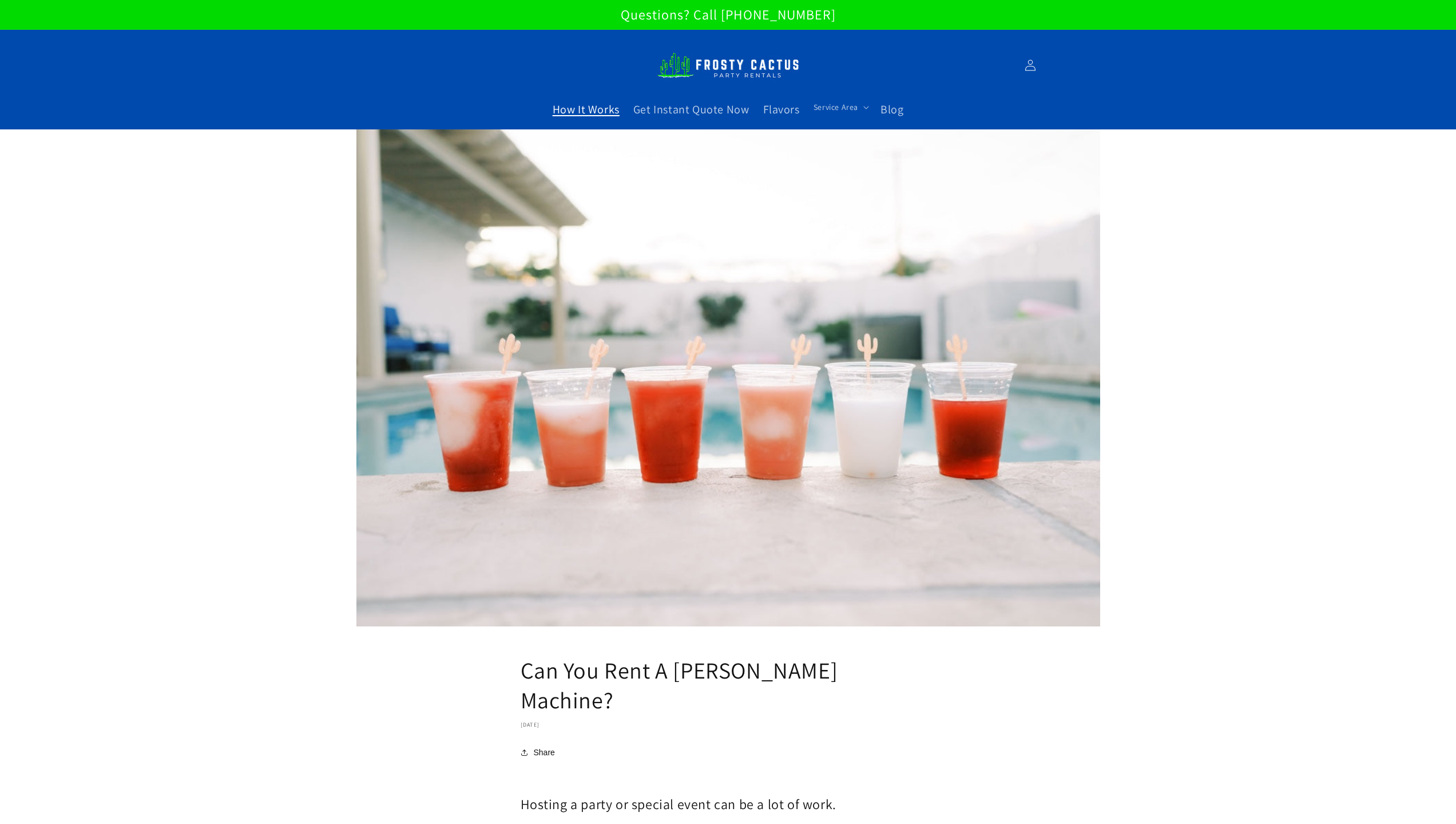
click at [577, 111] on span "How It Works" at bounding box center [586, 109] width 67 height 15
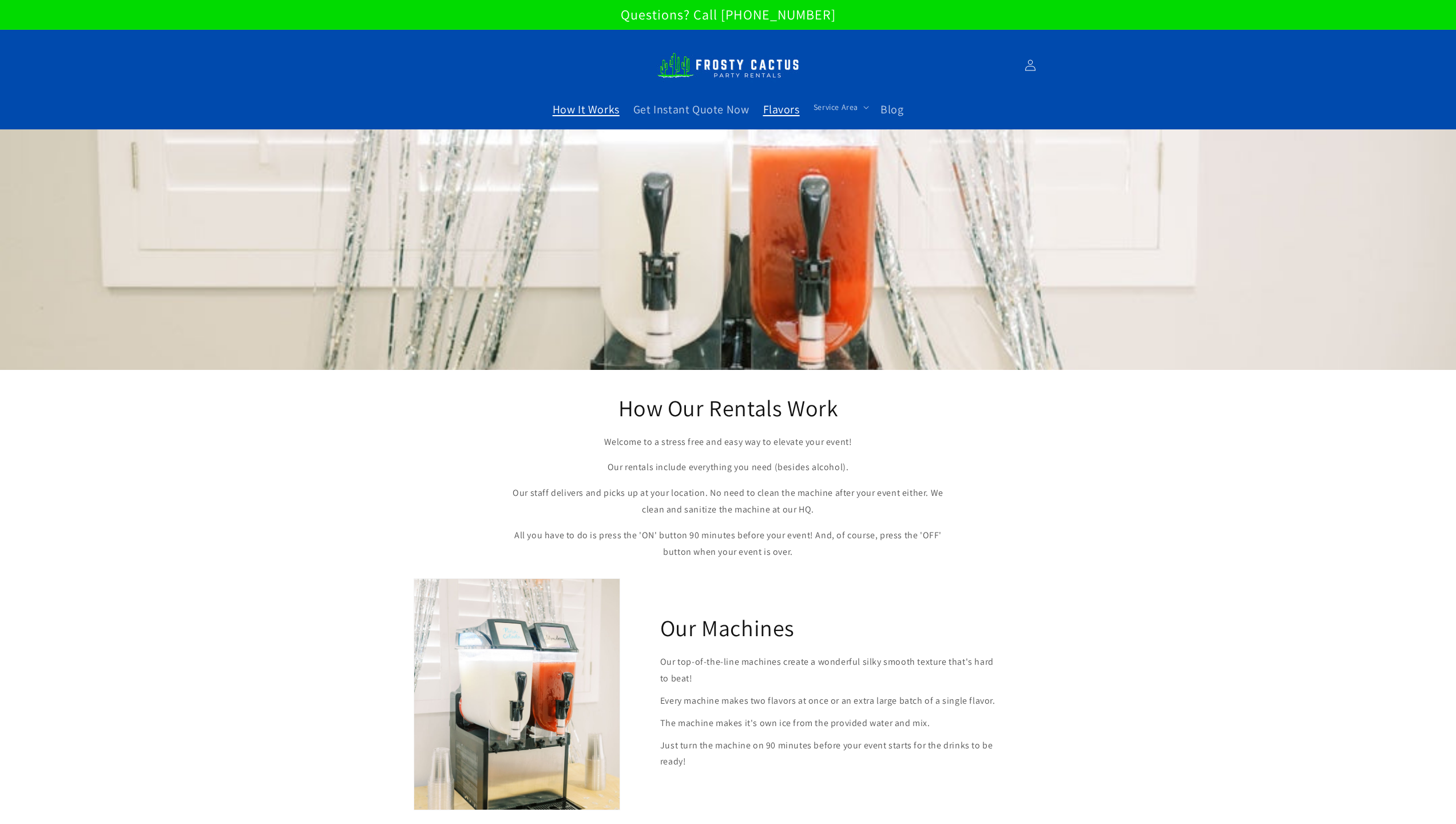
click at [786, 106] on span "Flavors" at bounding box center [782, 109] width 37 height 15
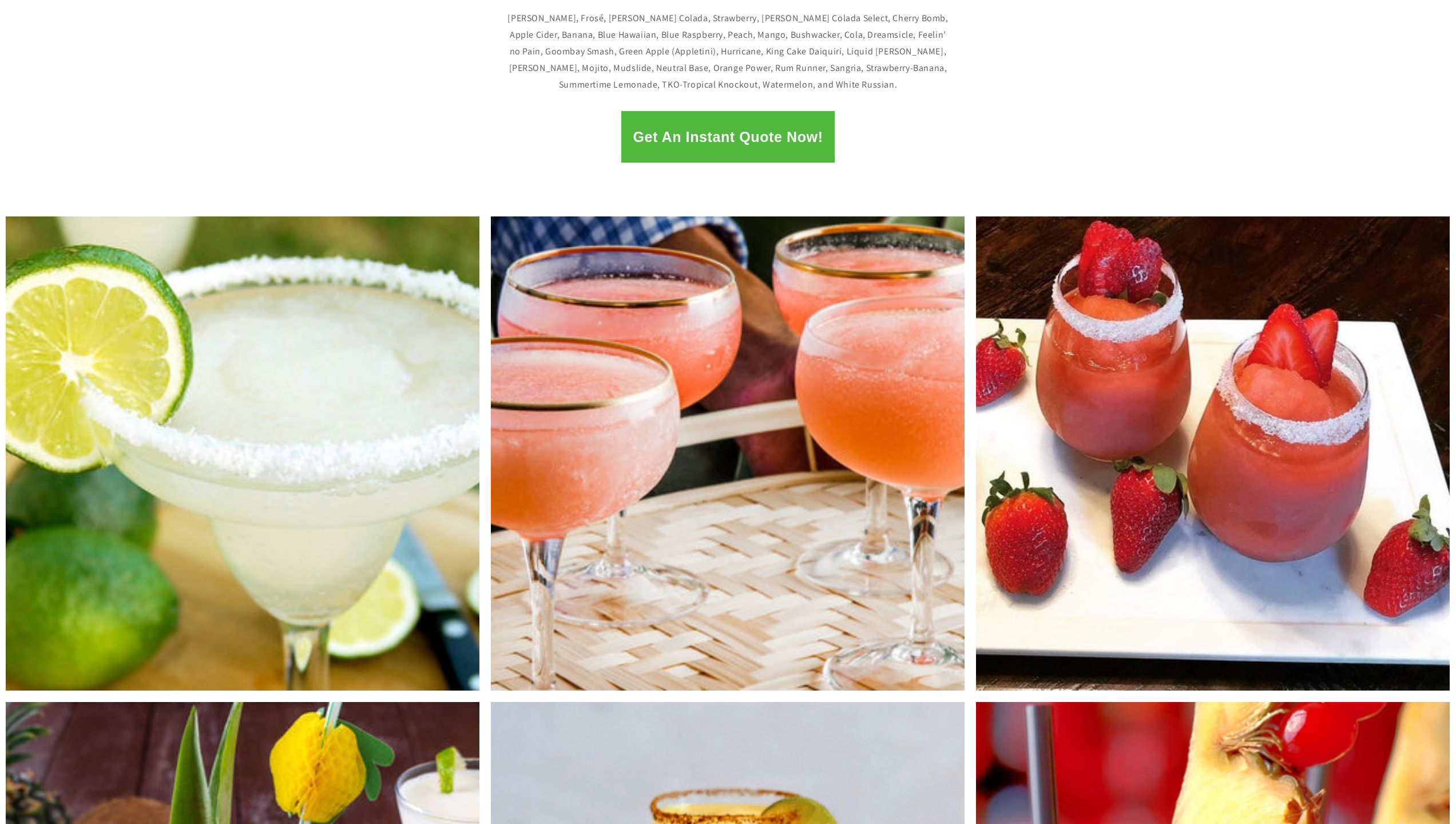
scroll to position [343, 0]
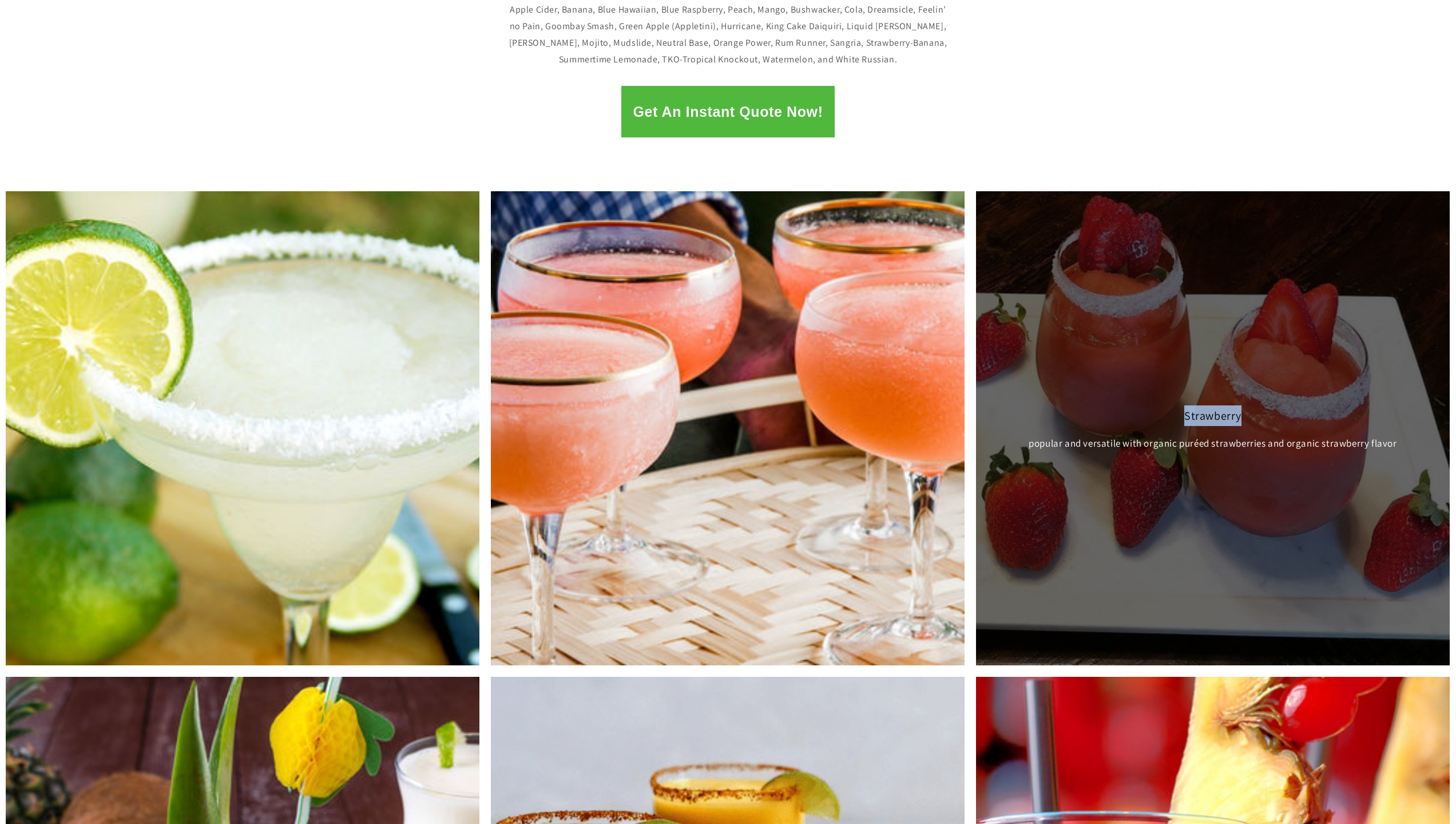
drag, startPoint x: 1157, startPoint y: 372, endPoint x: 1260, endPoint y: 414, distance: 111.2
click at [1260, 414] on div "Strawberry popular and versatile with organic puréed strawberries and organic s…" at bounding box center [1213, 428] width 474 height 474
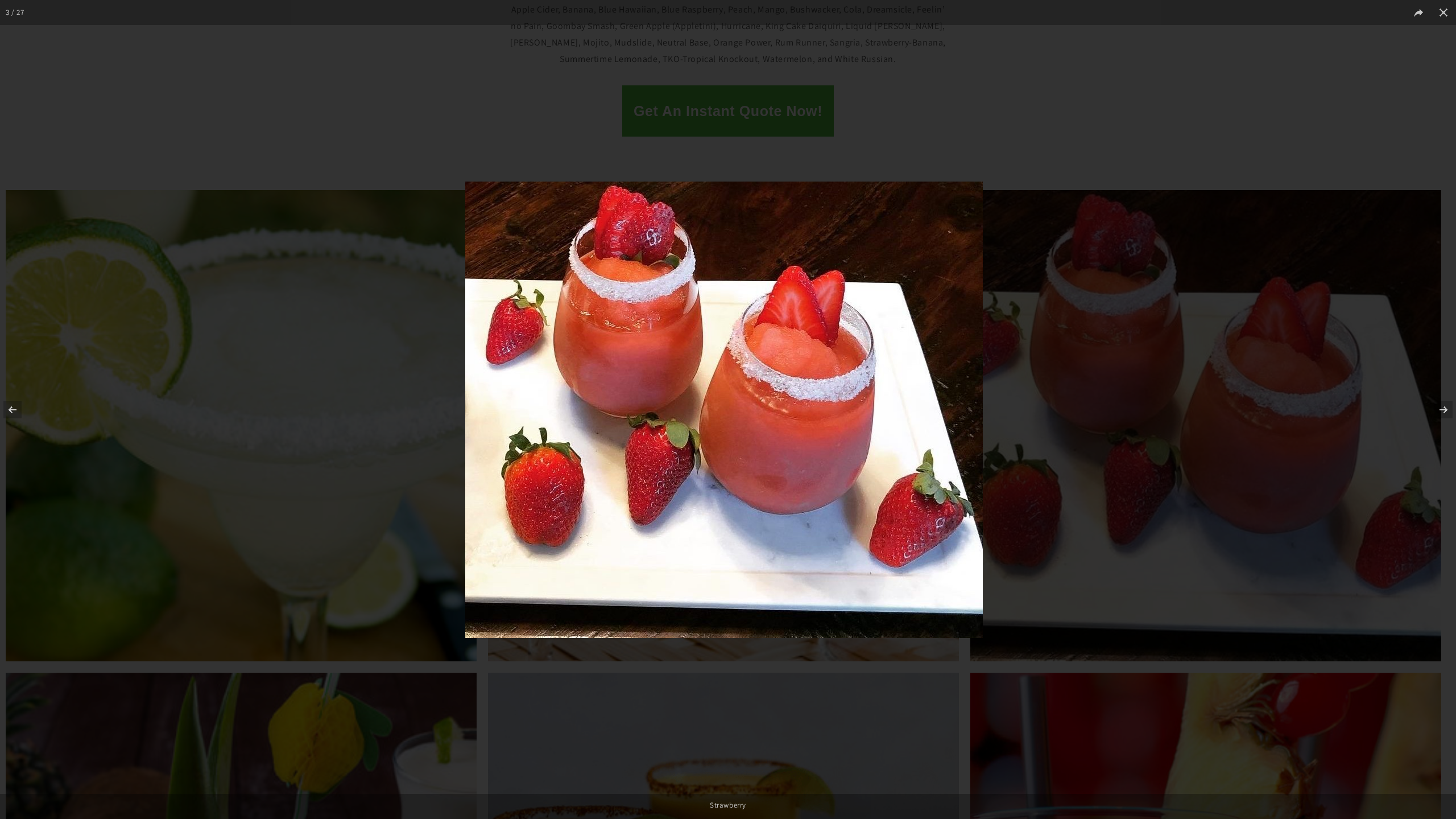
click at [1052, 354] on div at bounding box center [897, 425] width 865 height 486
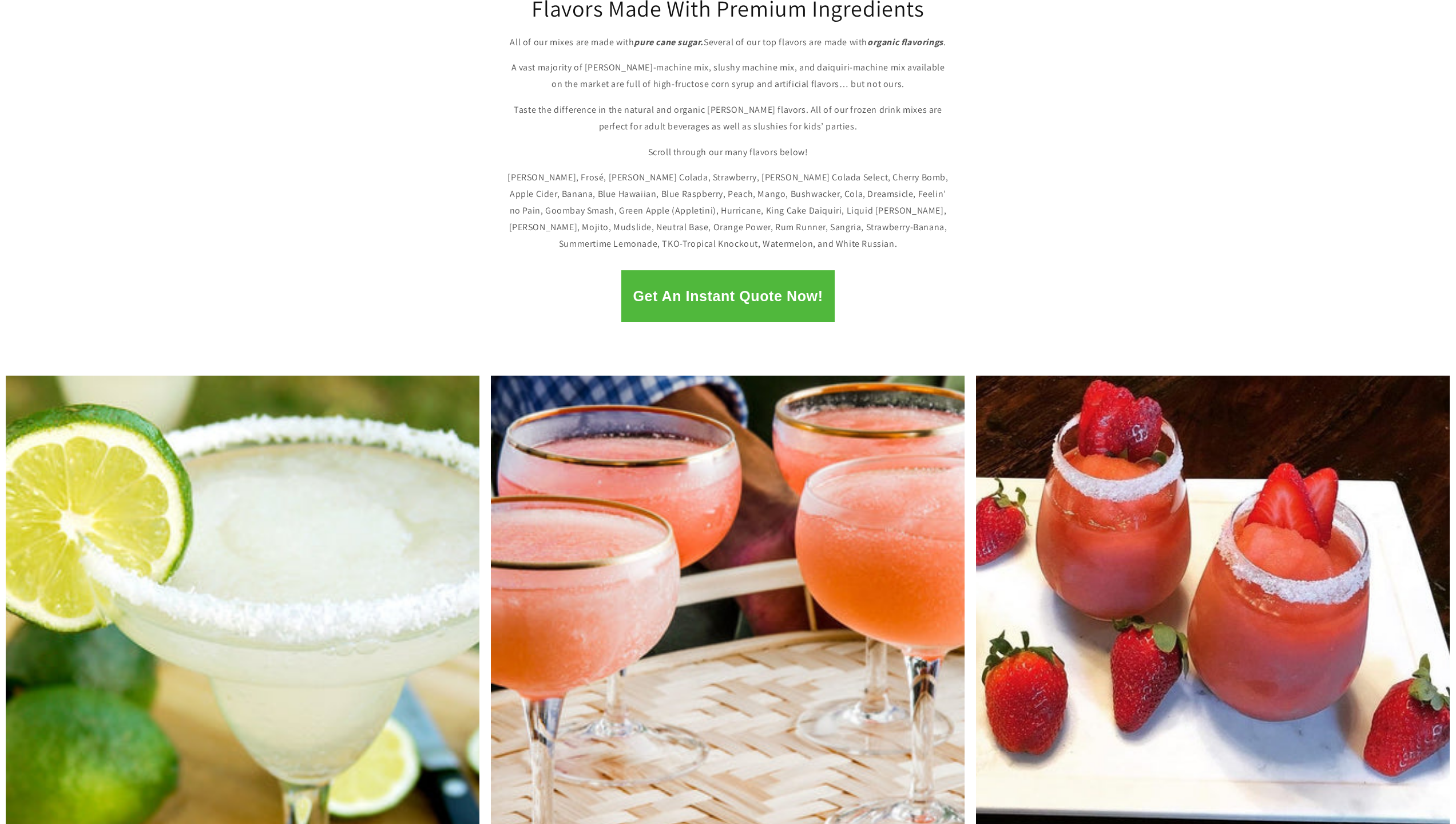
scroll to position [0, 0]
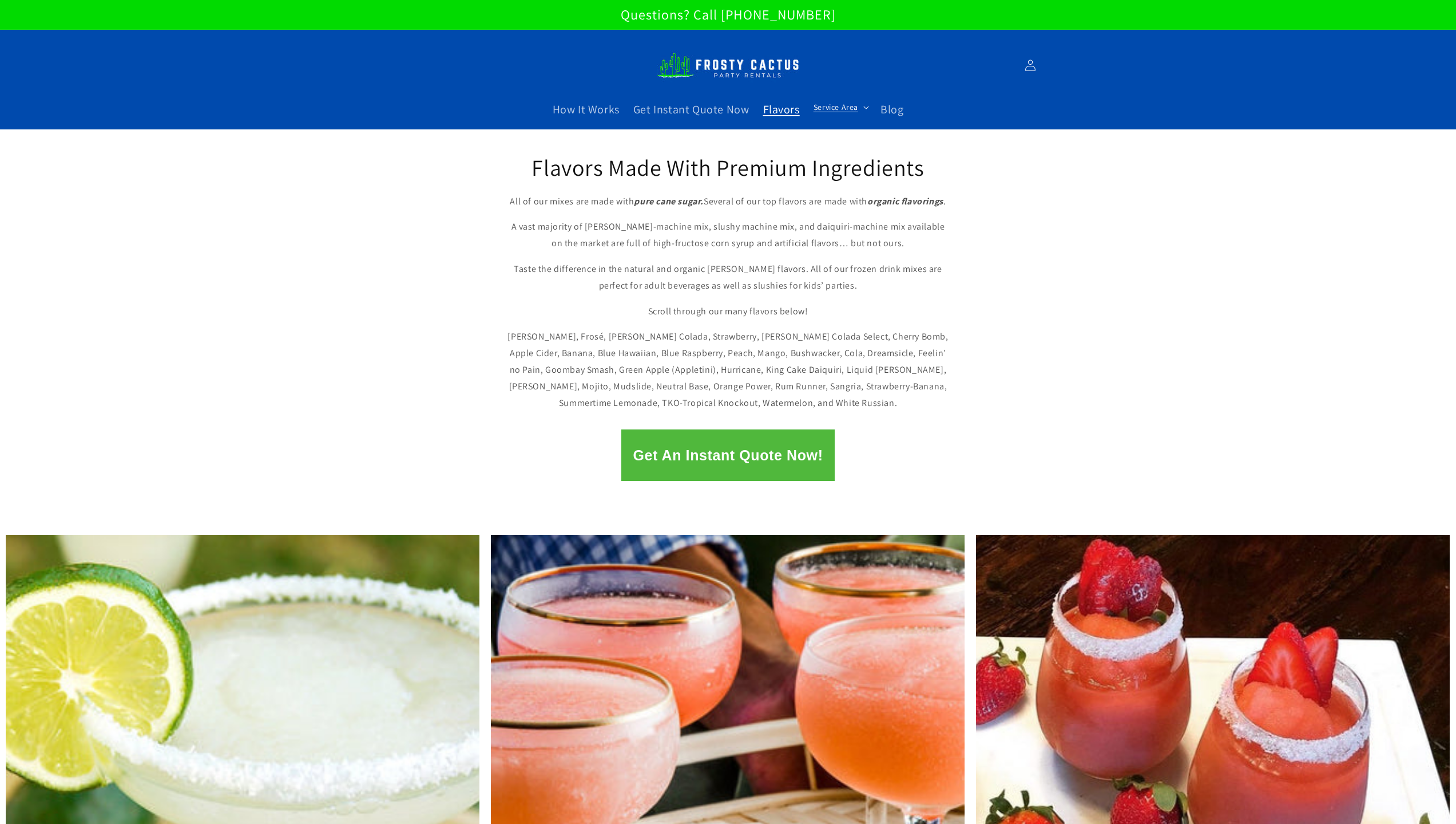
click at [851, 110] on span "Service Area" at bounding box center [836, 106] width 44 height 10
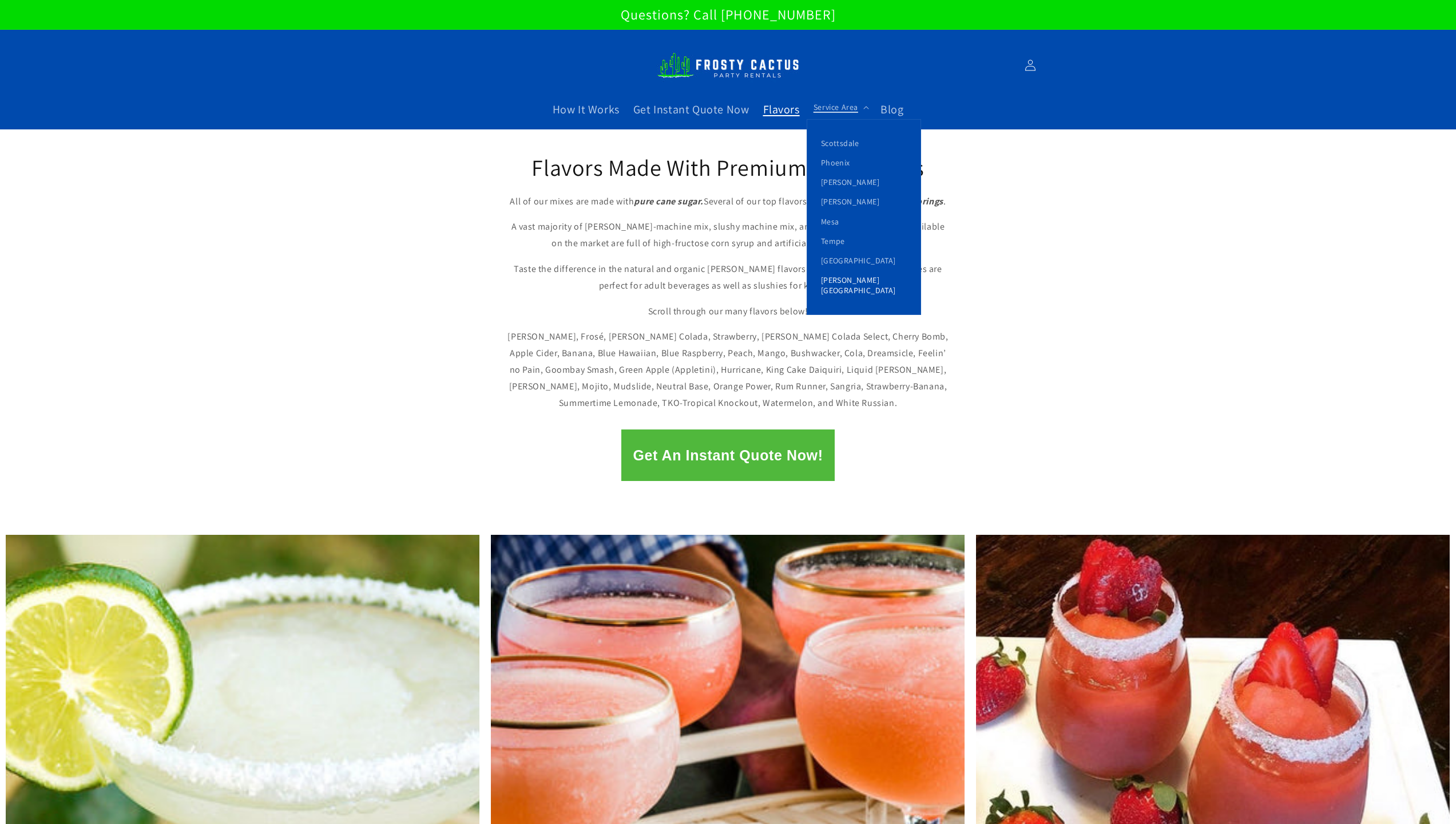
click at [851, 273] on link "[PERSON_NAME][GEOGRAPHIC_DATA]" at bounding box center [864, 285] width 113 height 30
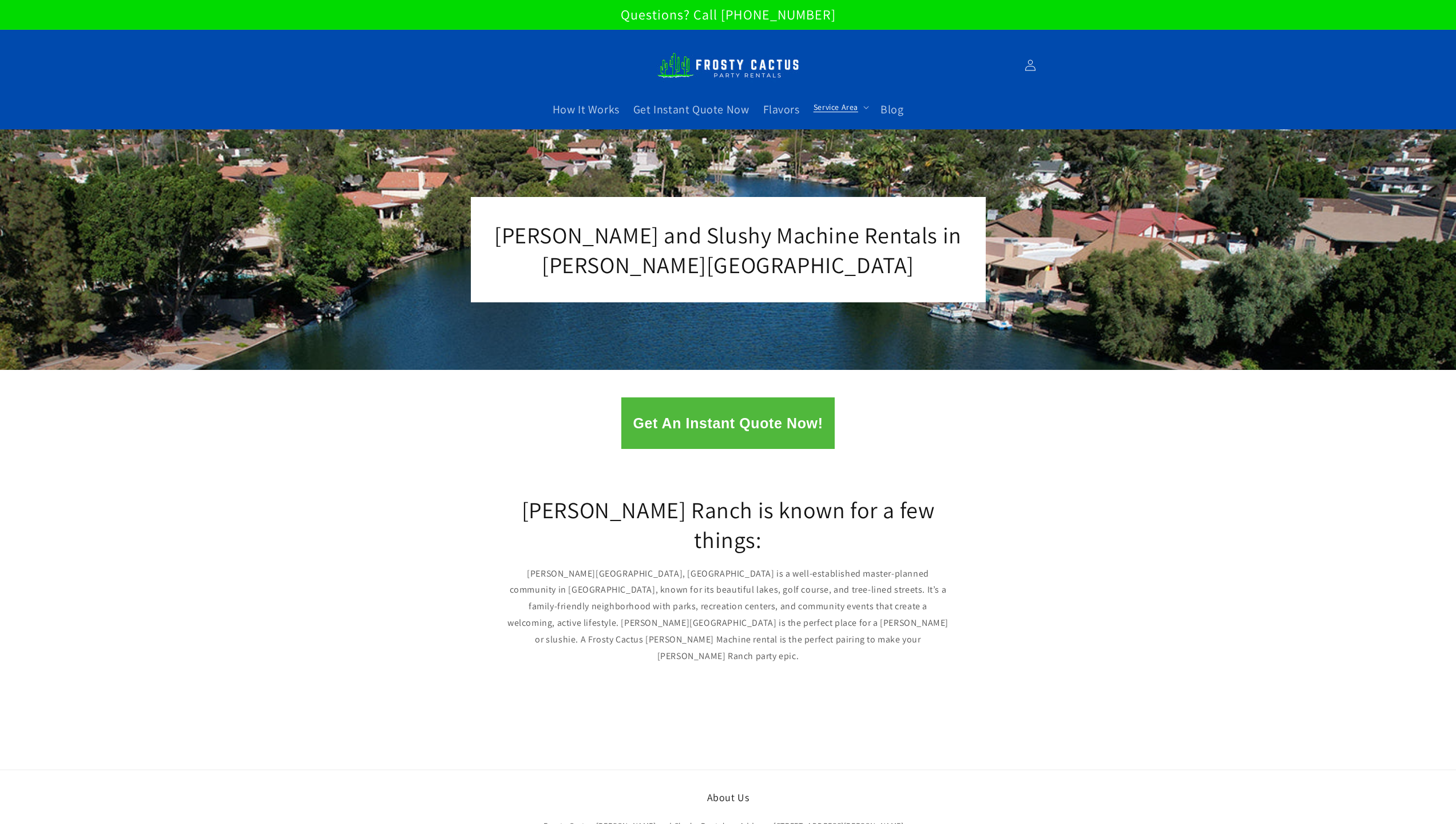
click at [830, 109] on span "Service Area" at bounding box center [836, 106] width 44 height 10
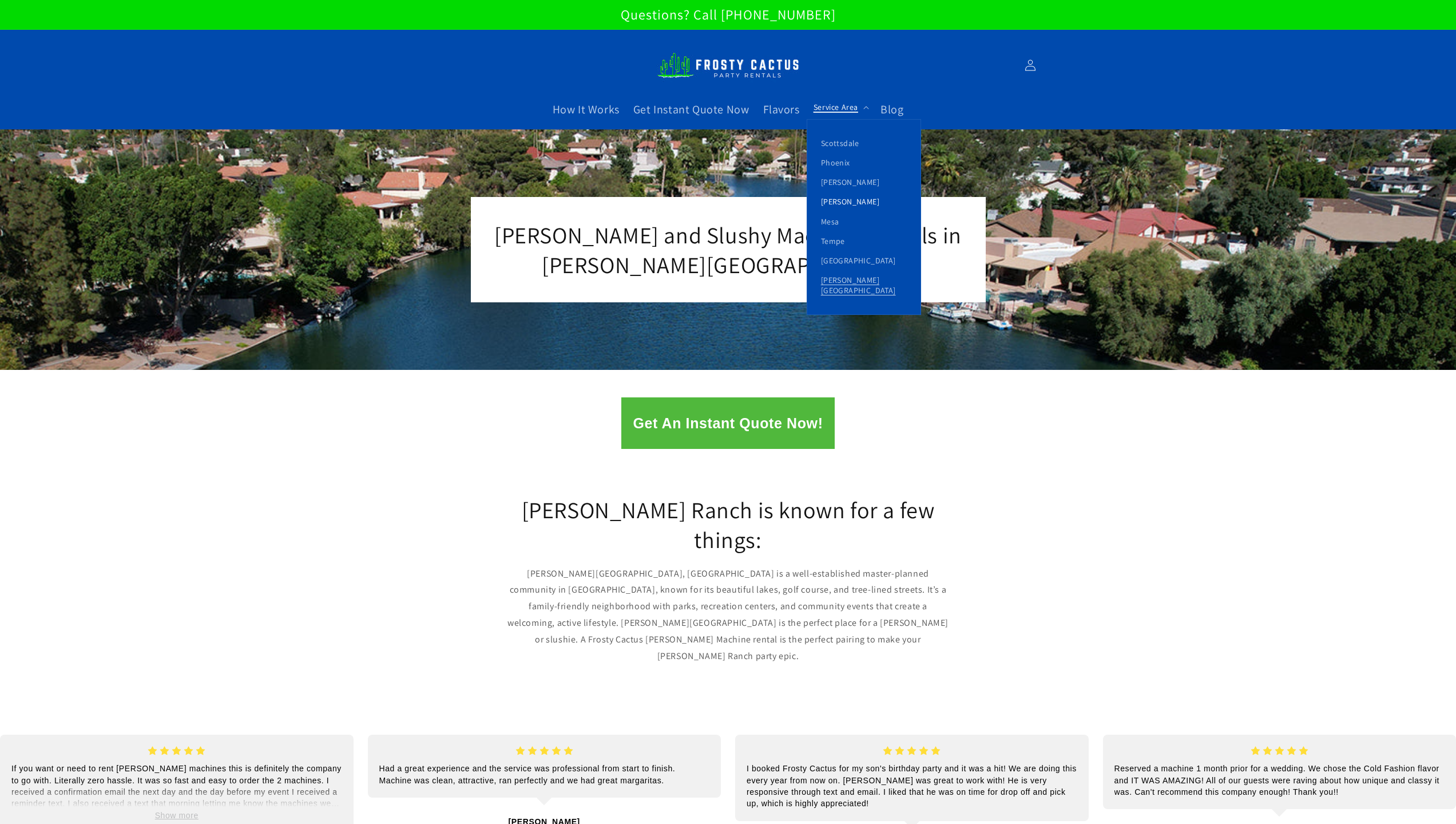
click at [846, 202] on link "[PERSON_NAME]" at bounding box center [864, 201] width 113 height 20
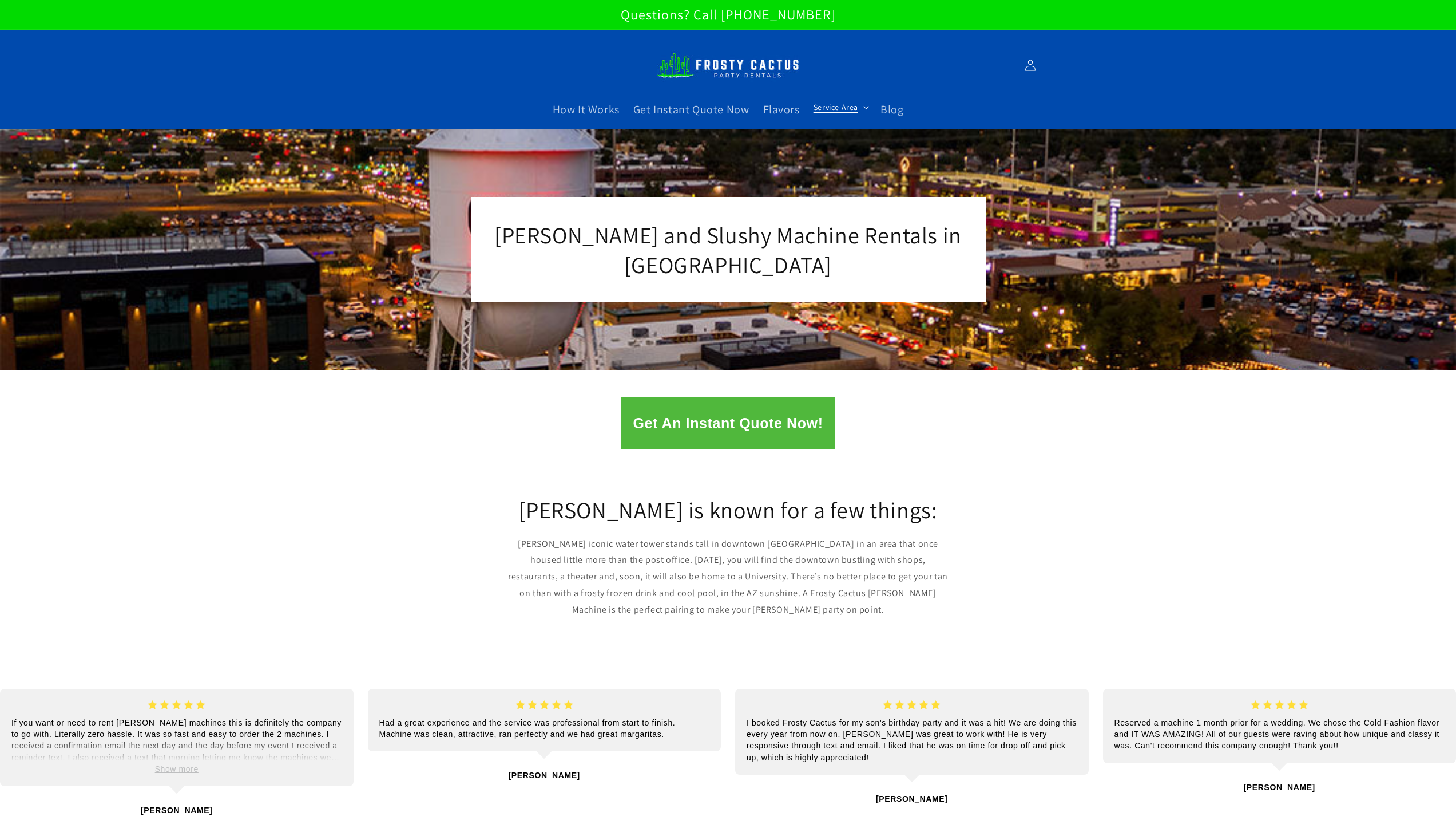
click at [836, 111] on span "Service Area" at bounding box center [836, 106] width 44 height 10
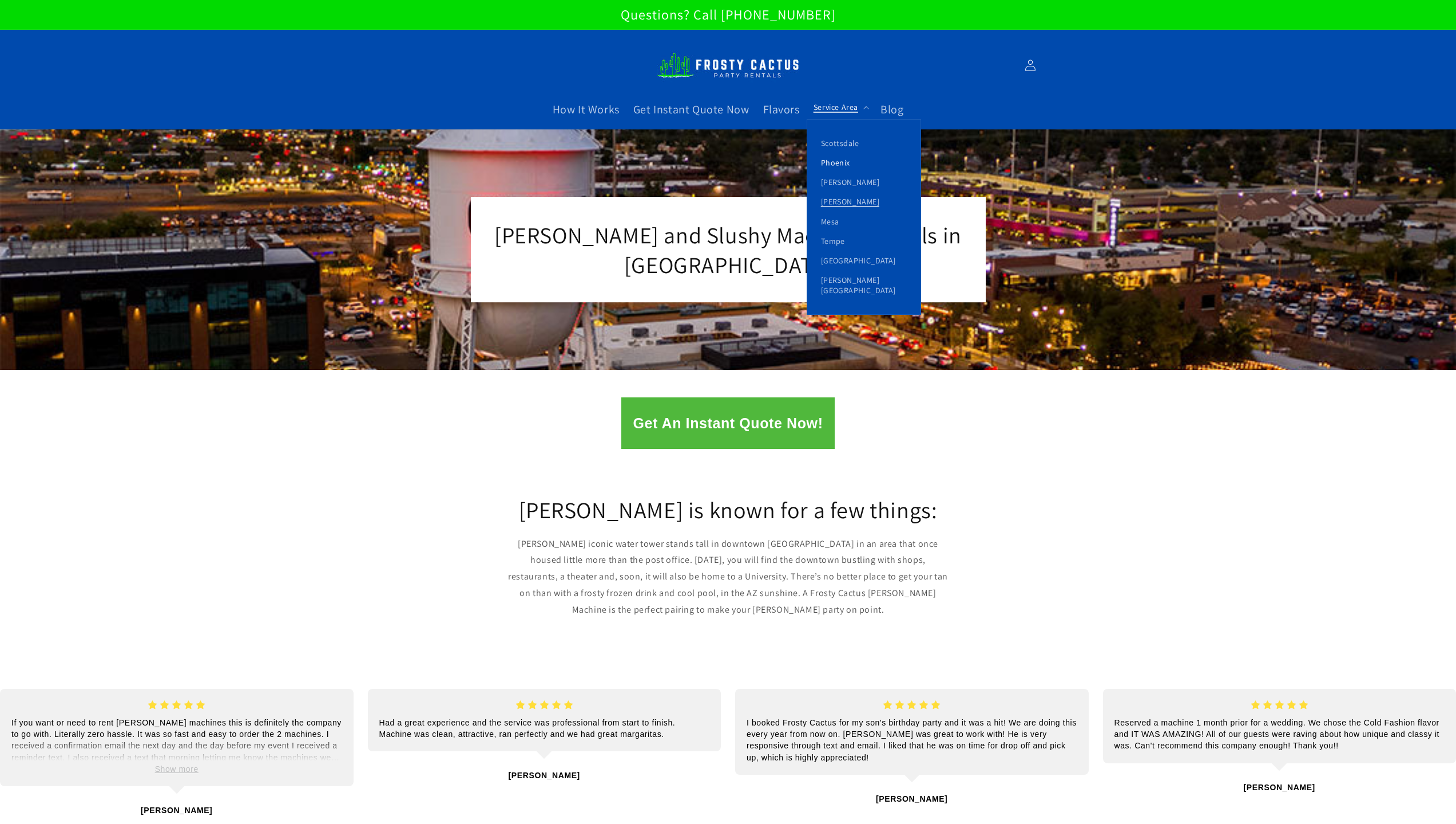
click at [836, 159] on link "Phoenix" at bounding box center [864, 162] width 113 height 20
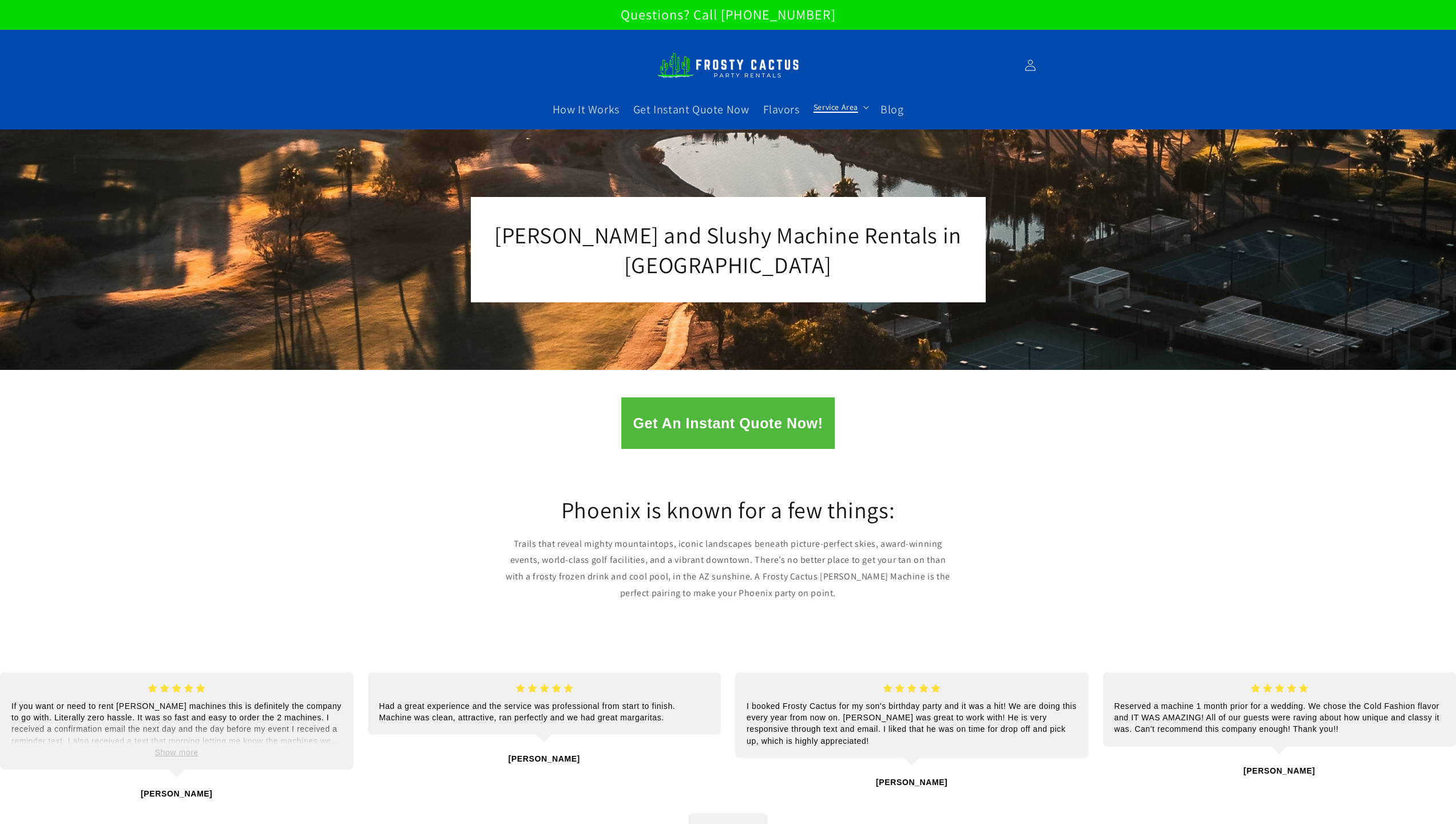
click at [836, 104] on span "Service Area" at bounding box center [836, 106] width 44 height 10
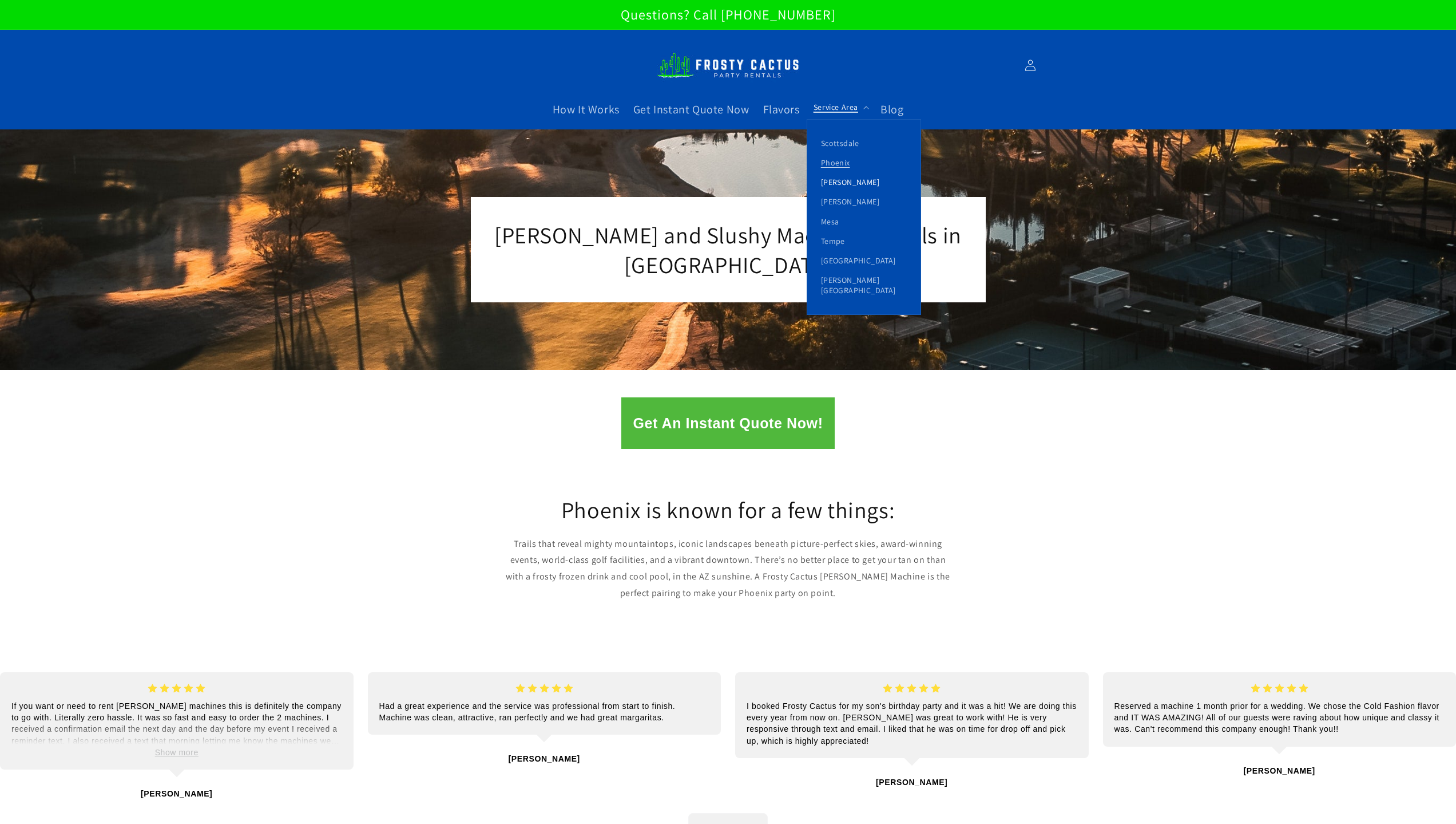
click at [842, 175] on link "[PERSON_NAME]" at bounding box center [864, 182] width 113 height 20
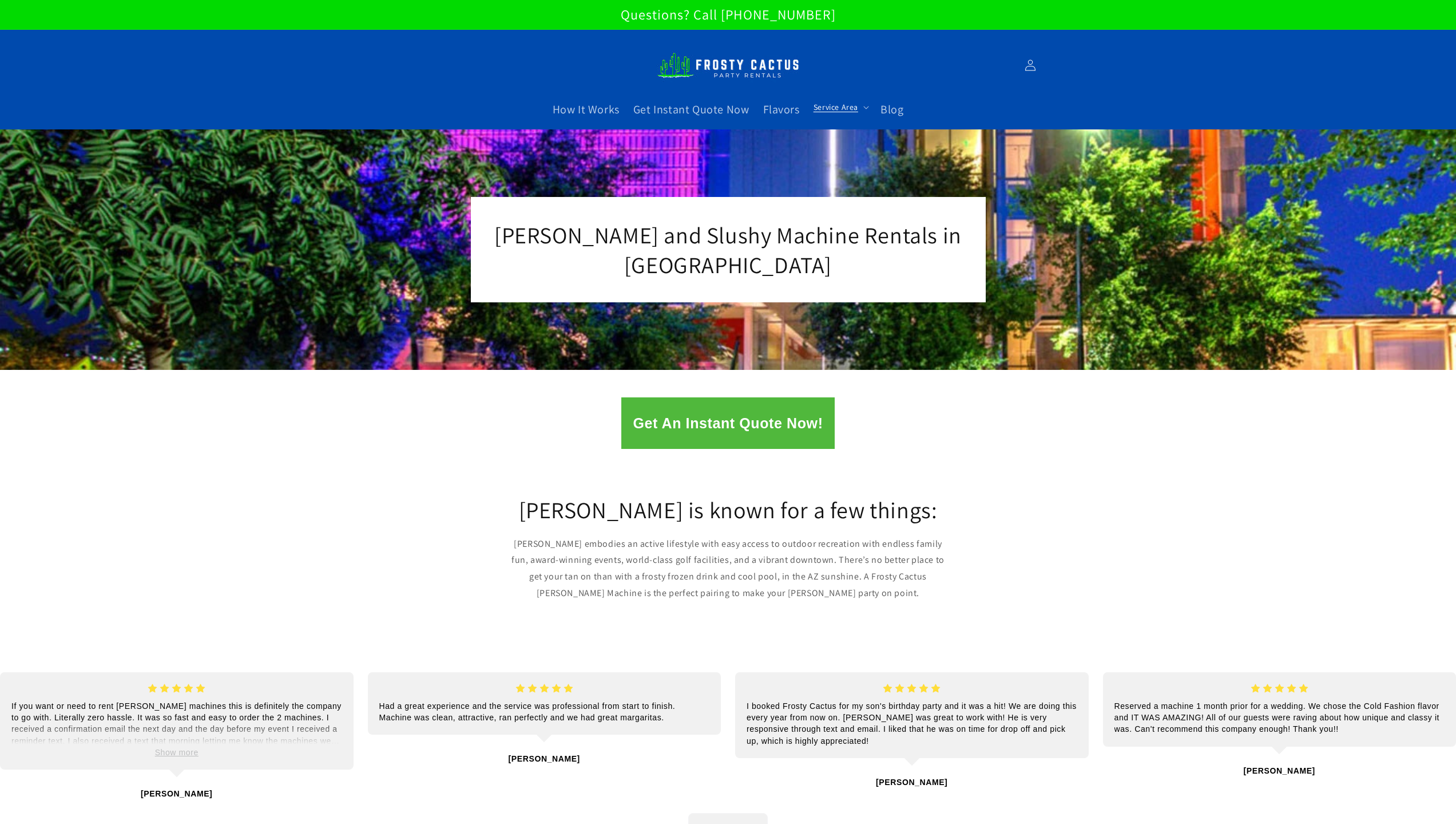
click at [839, 107] on span "Service Area" at bounding box center [836, 106] width 44 height 10
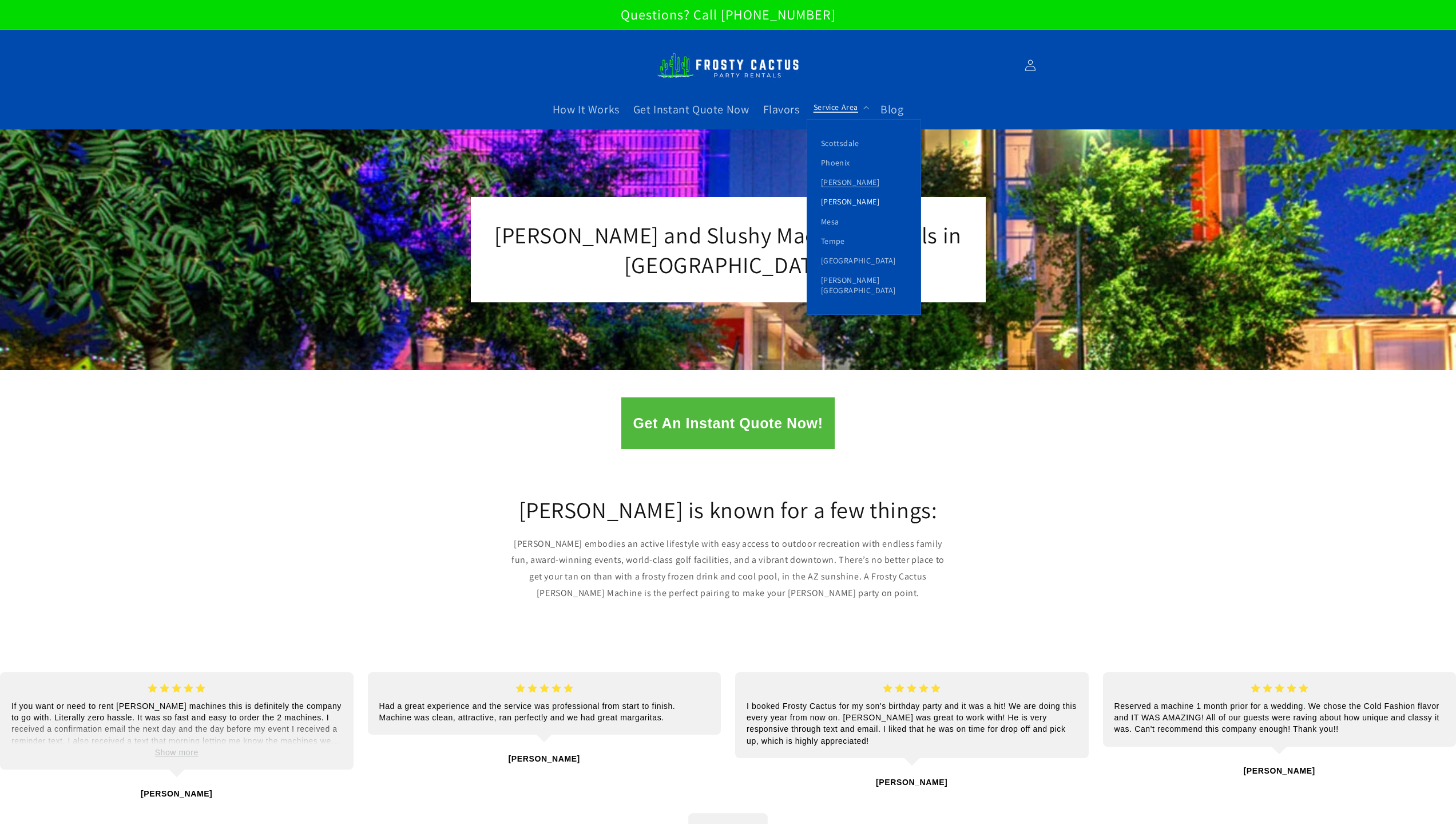
click at [826, 197] on link "[PERSON_NAME]" at bounding box center [864, 201] width 113 height 20
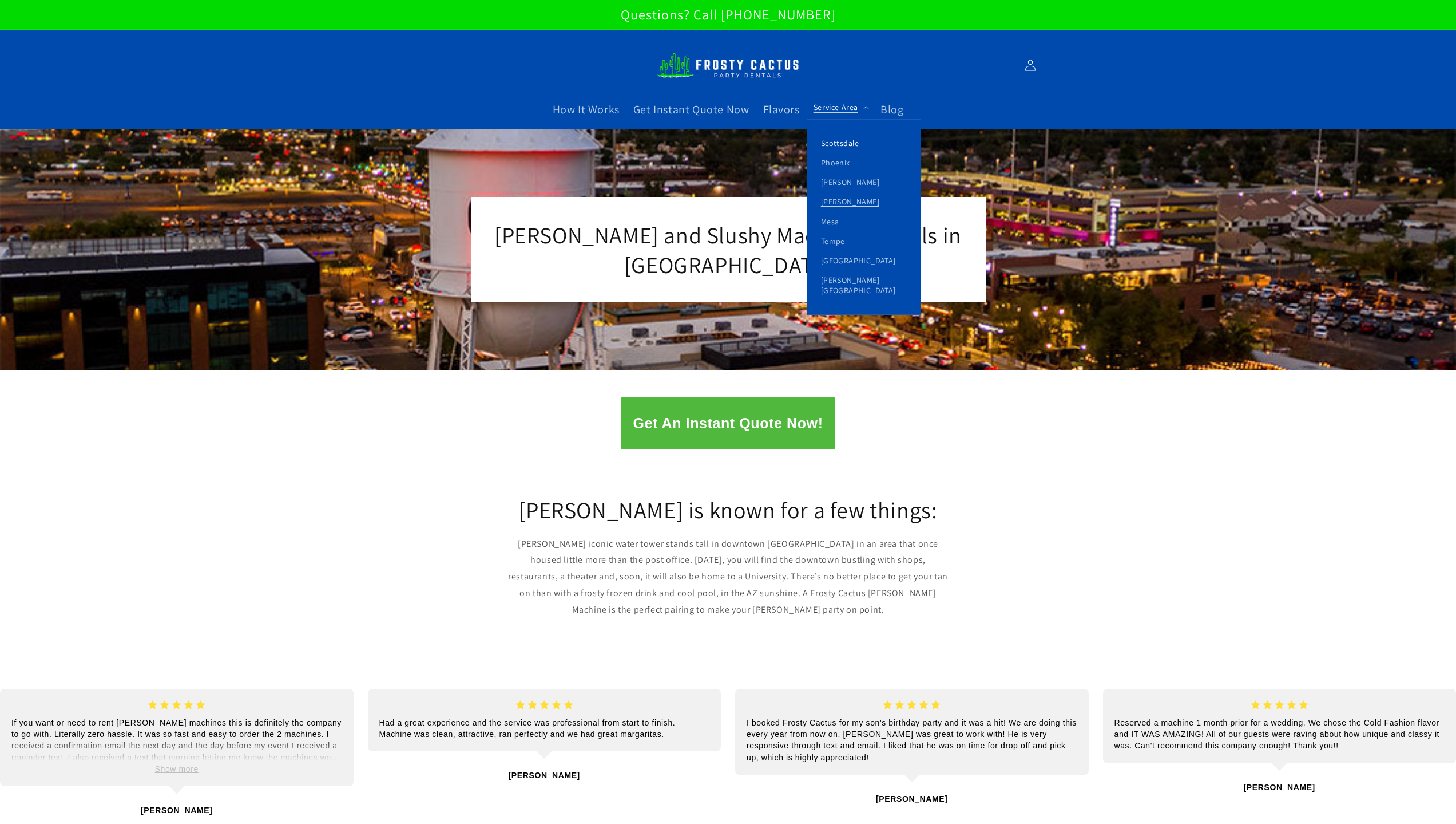
click at [835, 134] on link "Scottsdale" at bounding box center [864, 143] width 113 height 20
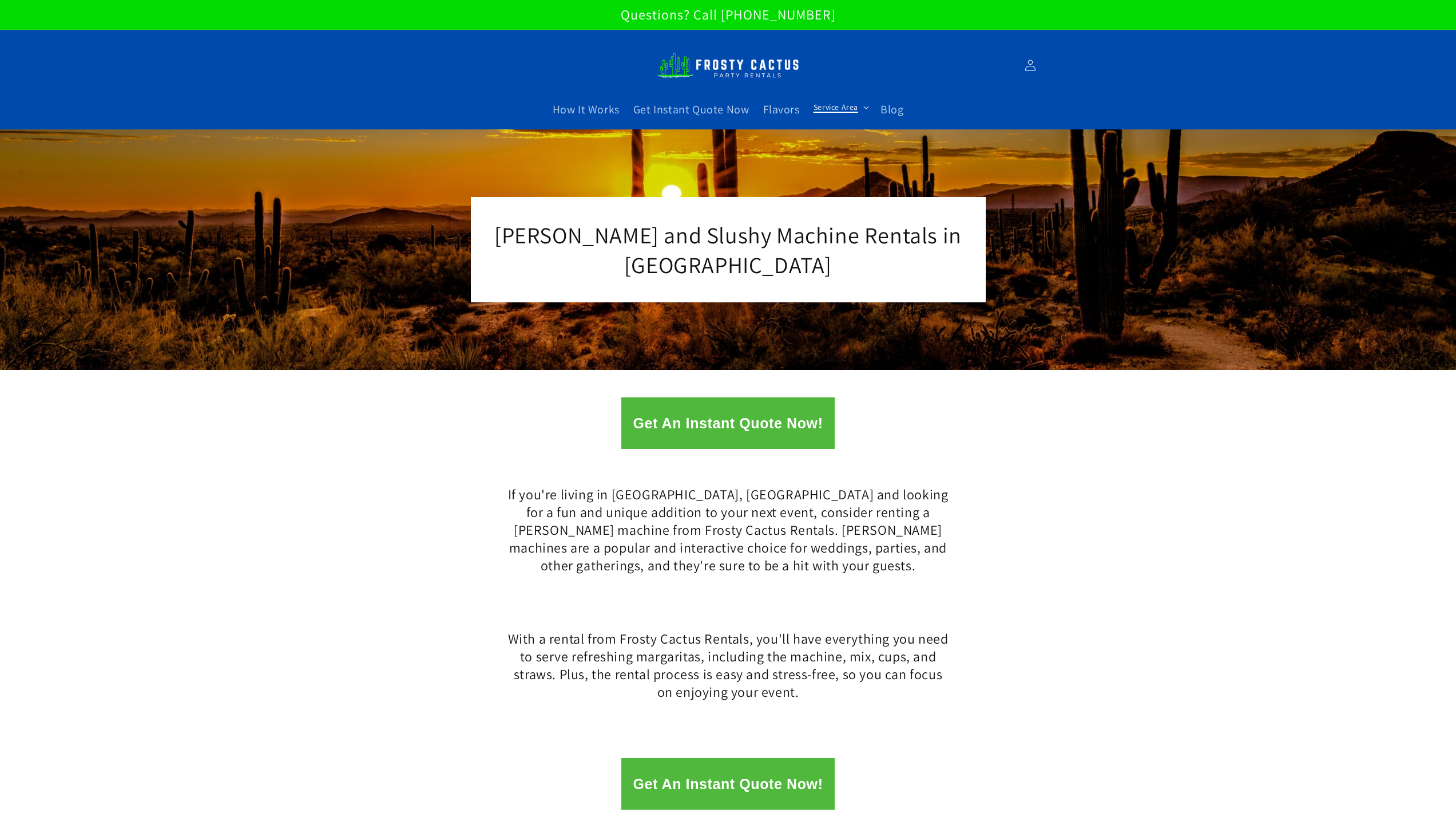
click at [843, 109] on span "Service Area" at bounding box center [836, 106] width 44 height 10
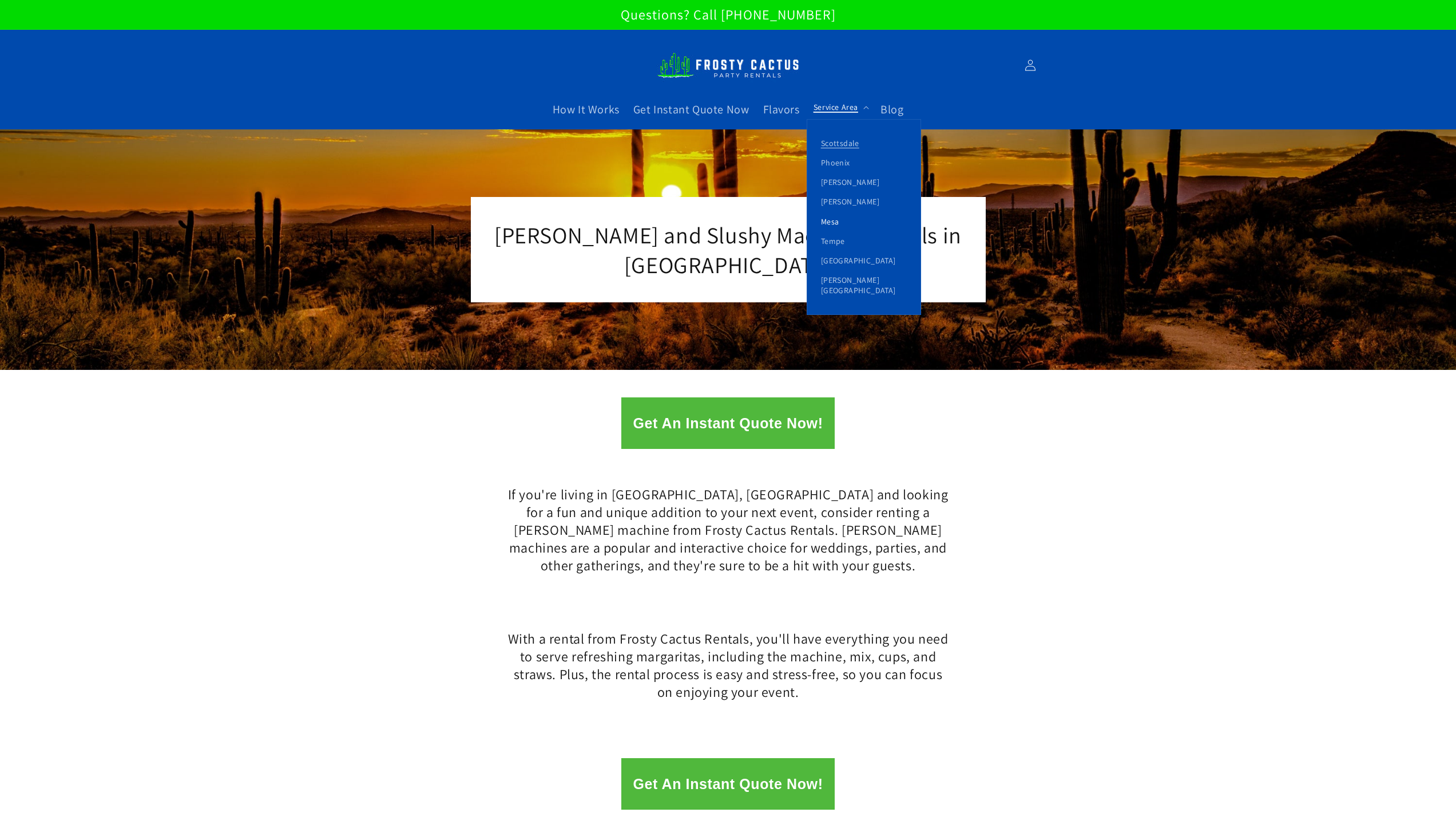
click at [846, 220] on link "Mesa" at bounding box center [864, 221] width 113 height 20
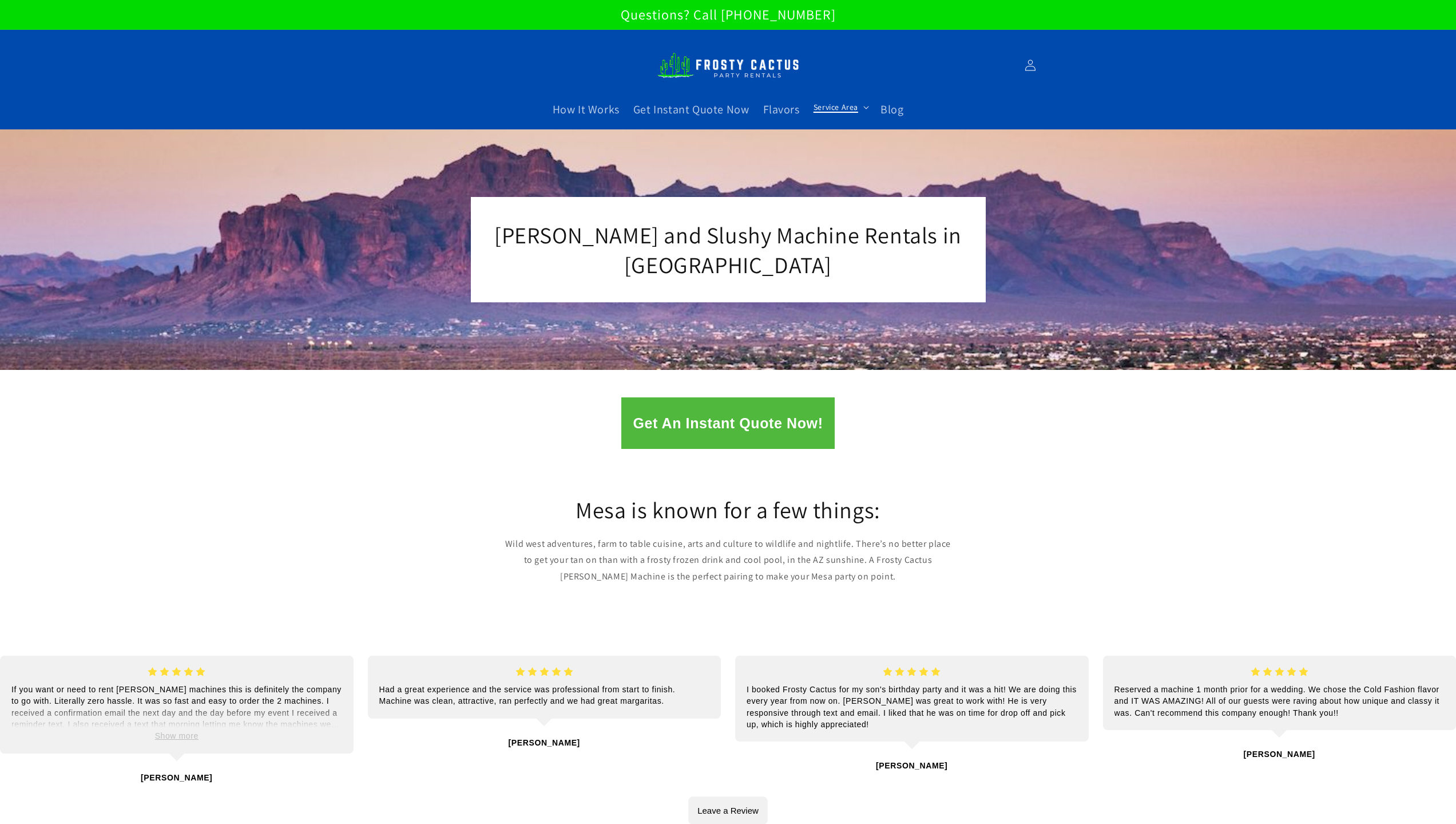
click at [846, 111] on span "Service Area" at bounding box center [836, 106] width 44 height 10
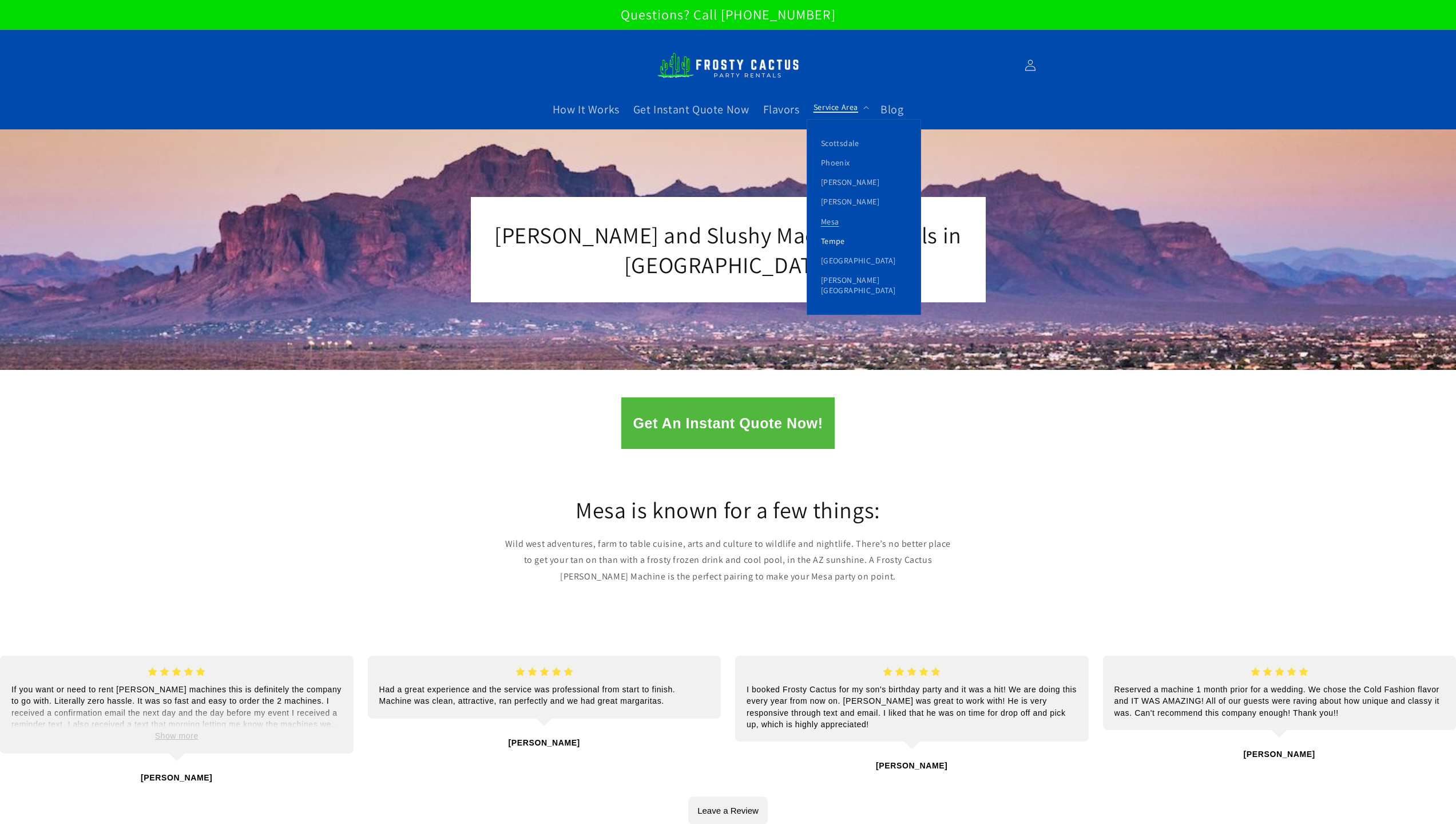
click at [839, 242] on link "Tempe" at bounding box center [864, 241] width 113 height 20
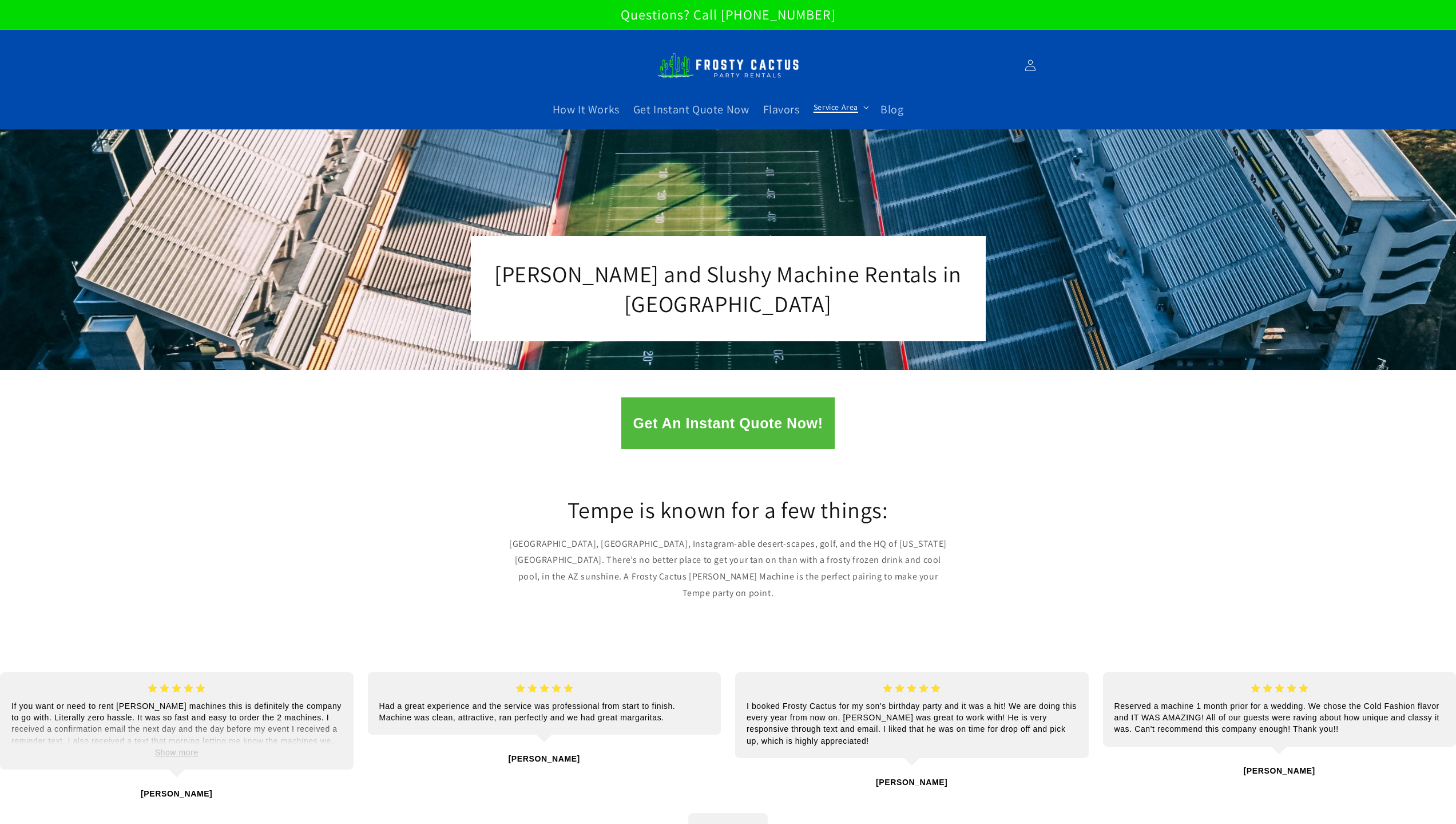
click at [840, 109] on span "Service Area" at bounding box center [836, 106] width 44 height 10
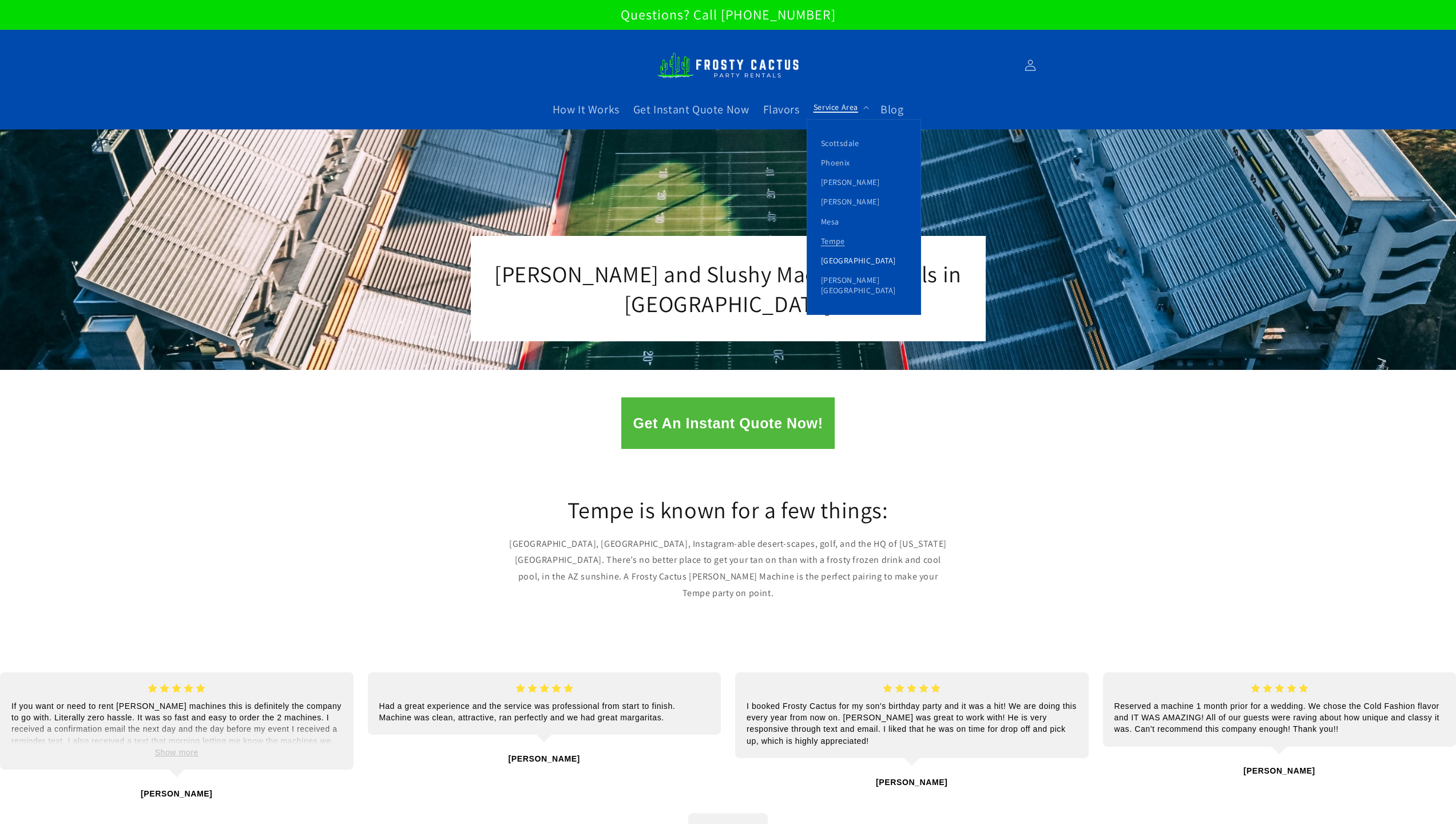
click at [840, 255] on link "[GEOGRAPHIC_DATA]" at bounding box center [864, 260] width 113 height 20
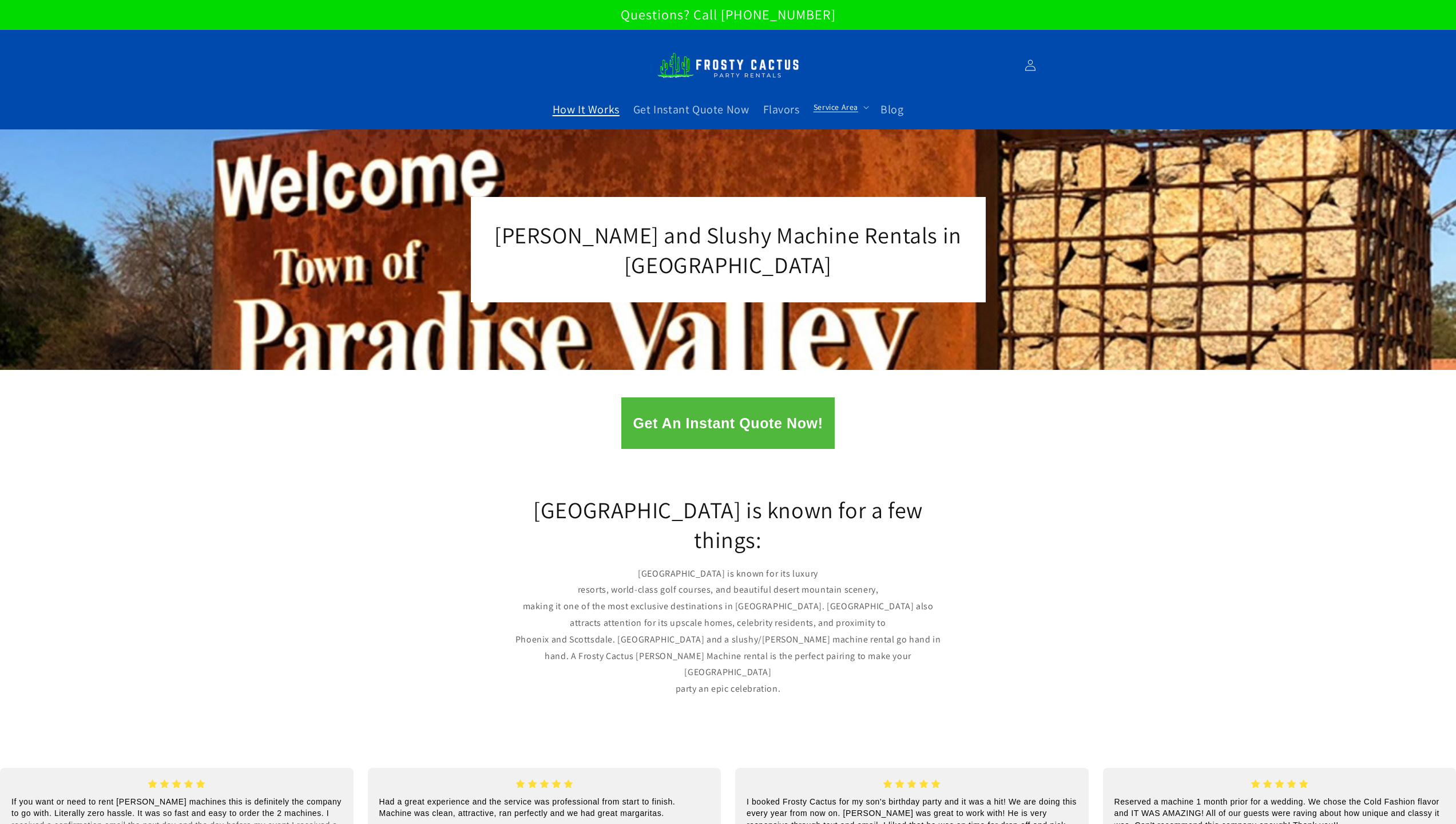
click at [609, 109] on span "How It Works" at bounding box center [586, 109] width 67 height 15
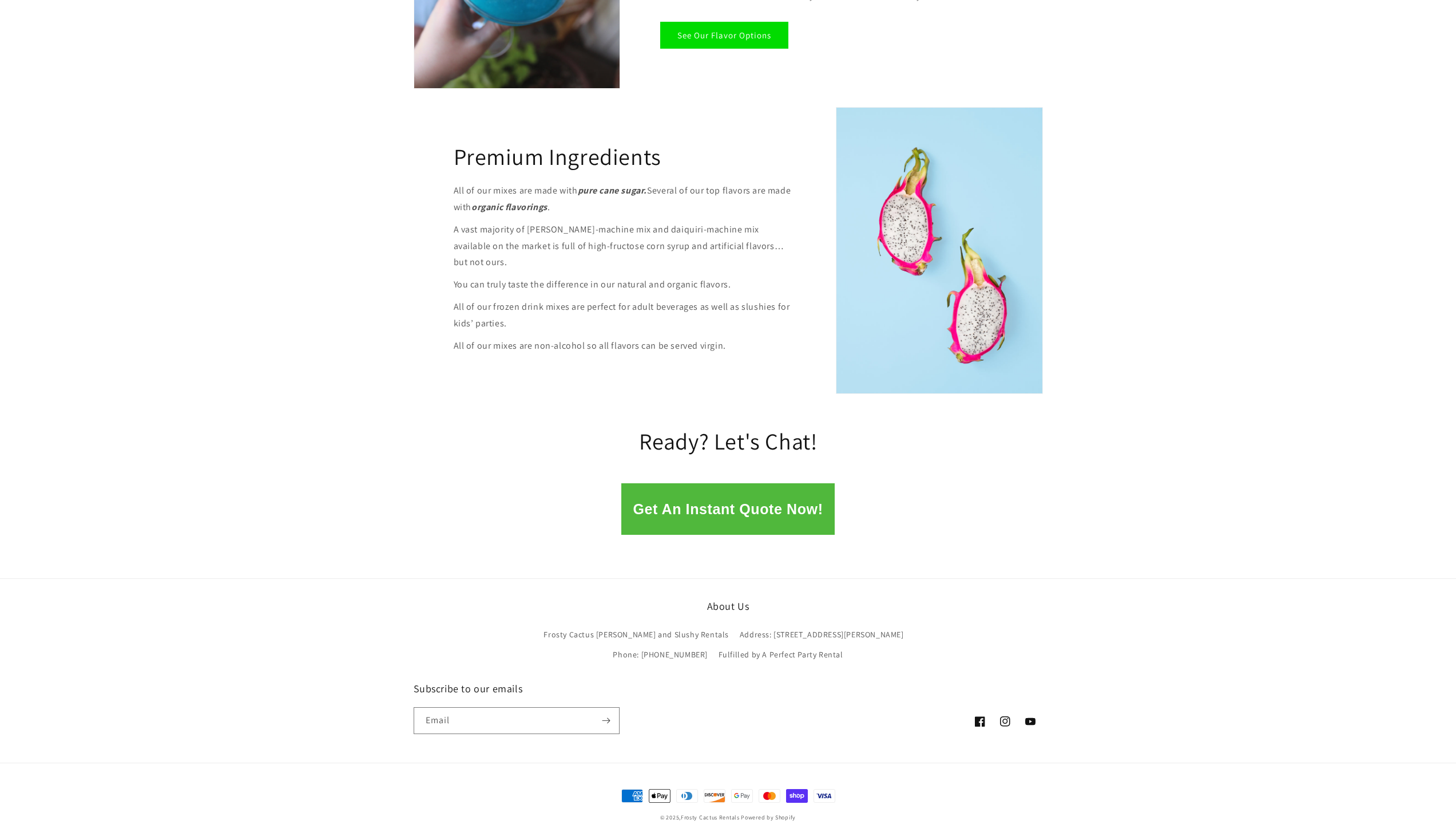
scroll to position [1354, 0]
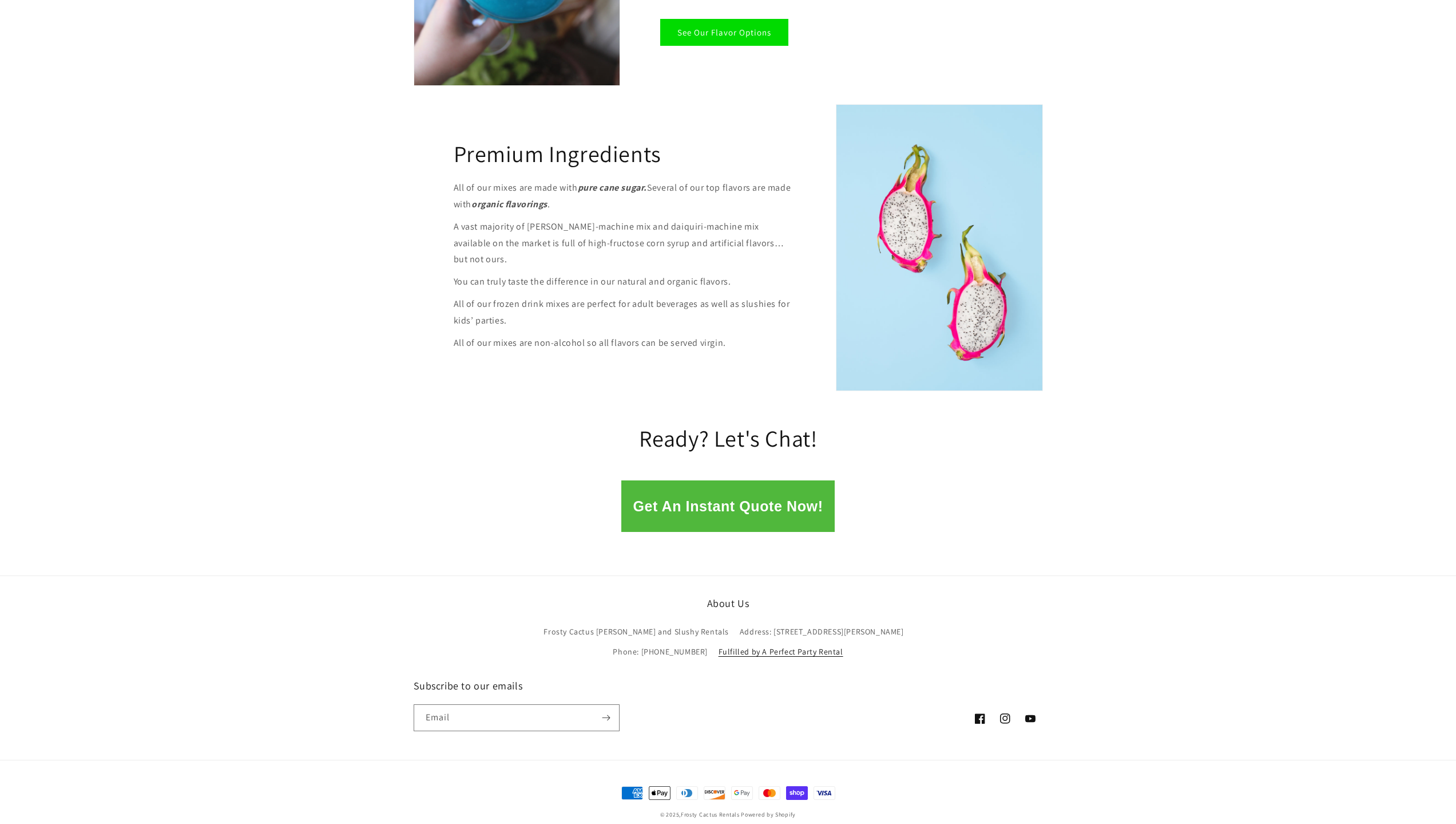
click at [740, 642] on link "Fulfilled by A Perfect Party Rental" at bounding box center [781, 651] width 125 height 20
click at [675, 625] on link "Frosty Cactus [PERSON_NAME] and Slushy Rentals" at bounding box center [637, 633] width 186 height 17
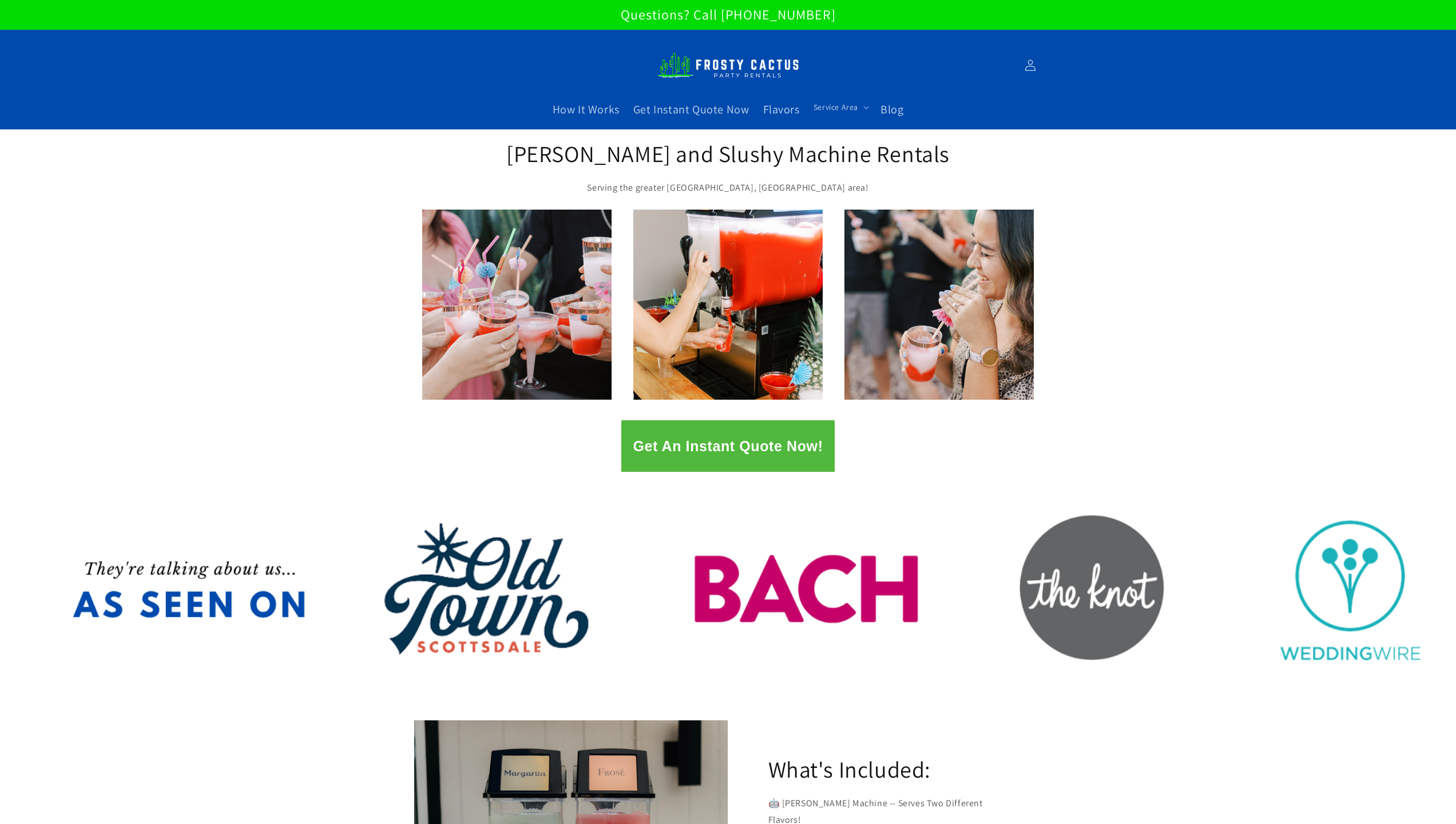
click at [757, 67] on img at bounding box center [729, 65] width 143 height 39
click at [898, 111] on span "Blog" at bounding box center [892, 109] width 23 height 15
